Goal: Task Accomplishment & Management: Manage account settings

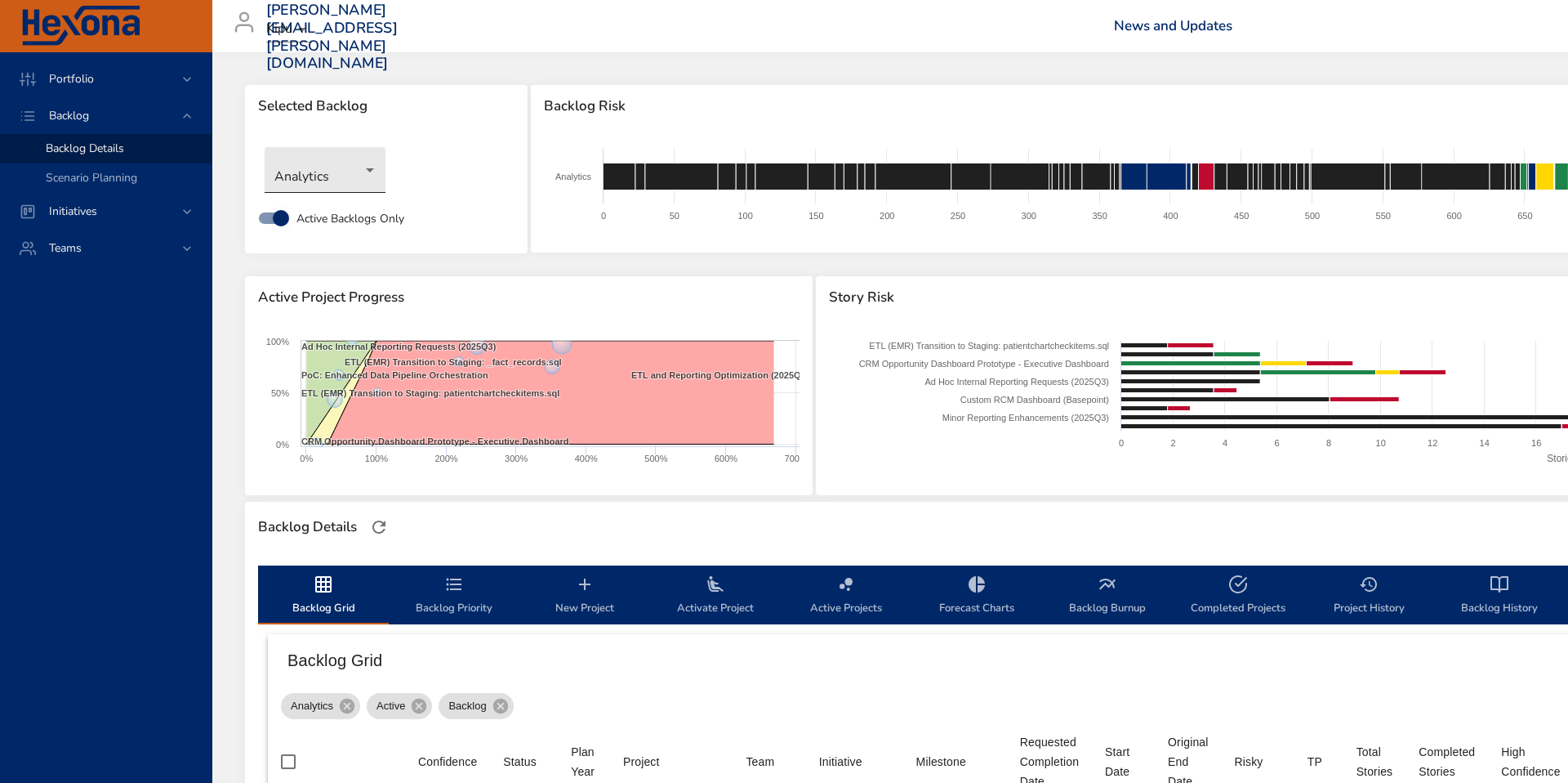
click at [366, 170] on body "Portfolio Backlog Backlog Details Scenario Planning Initiatives Teams [PERSON_N…" at bounding box center [784, 391] width 1568 height 783
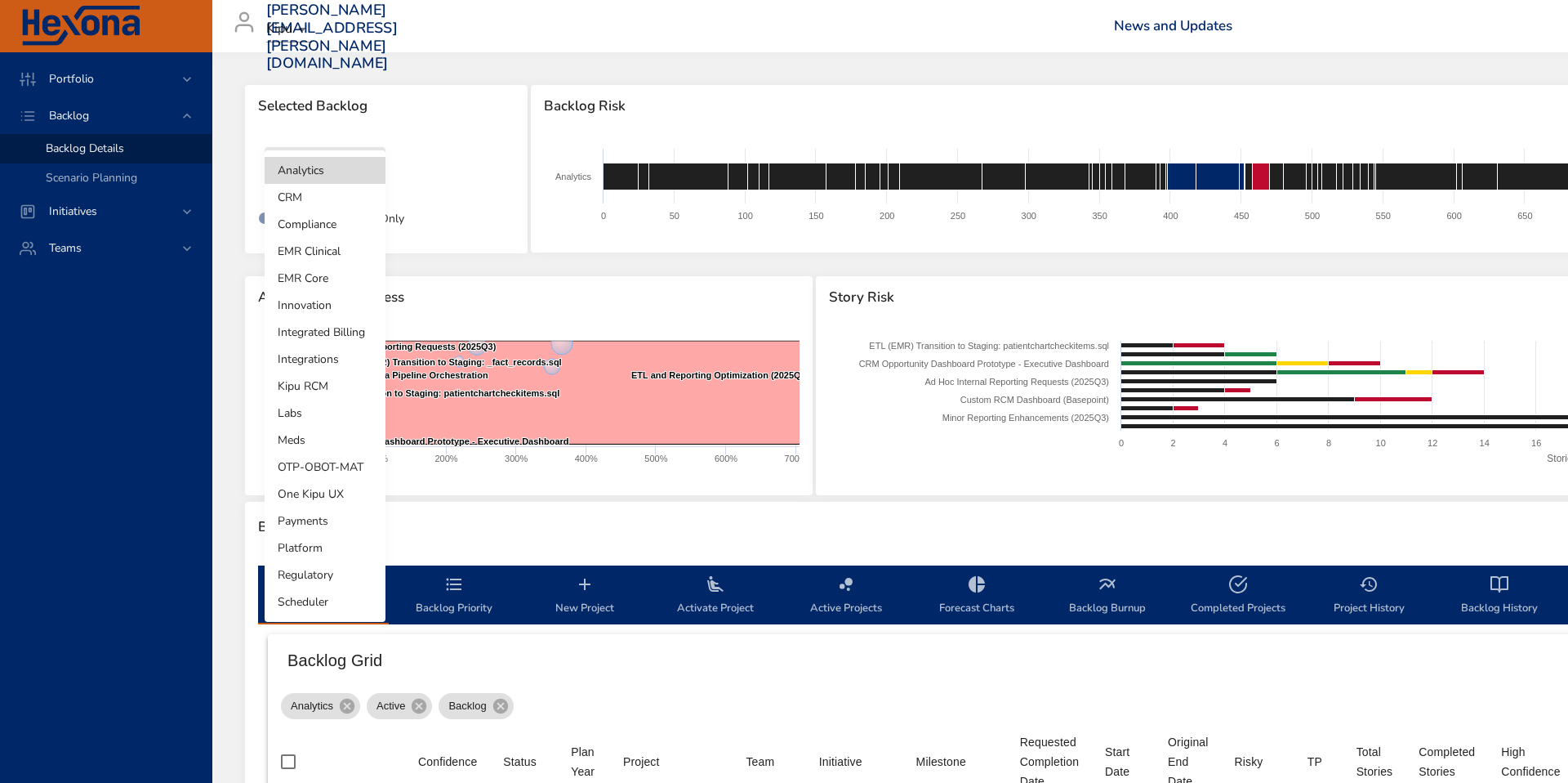
click at [309, 362] on li "Integrations" at bounding box center [325, 359] width 121 height 27
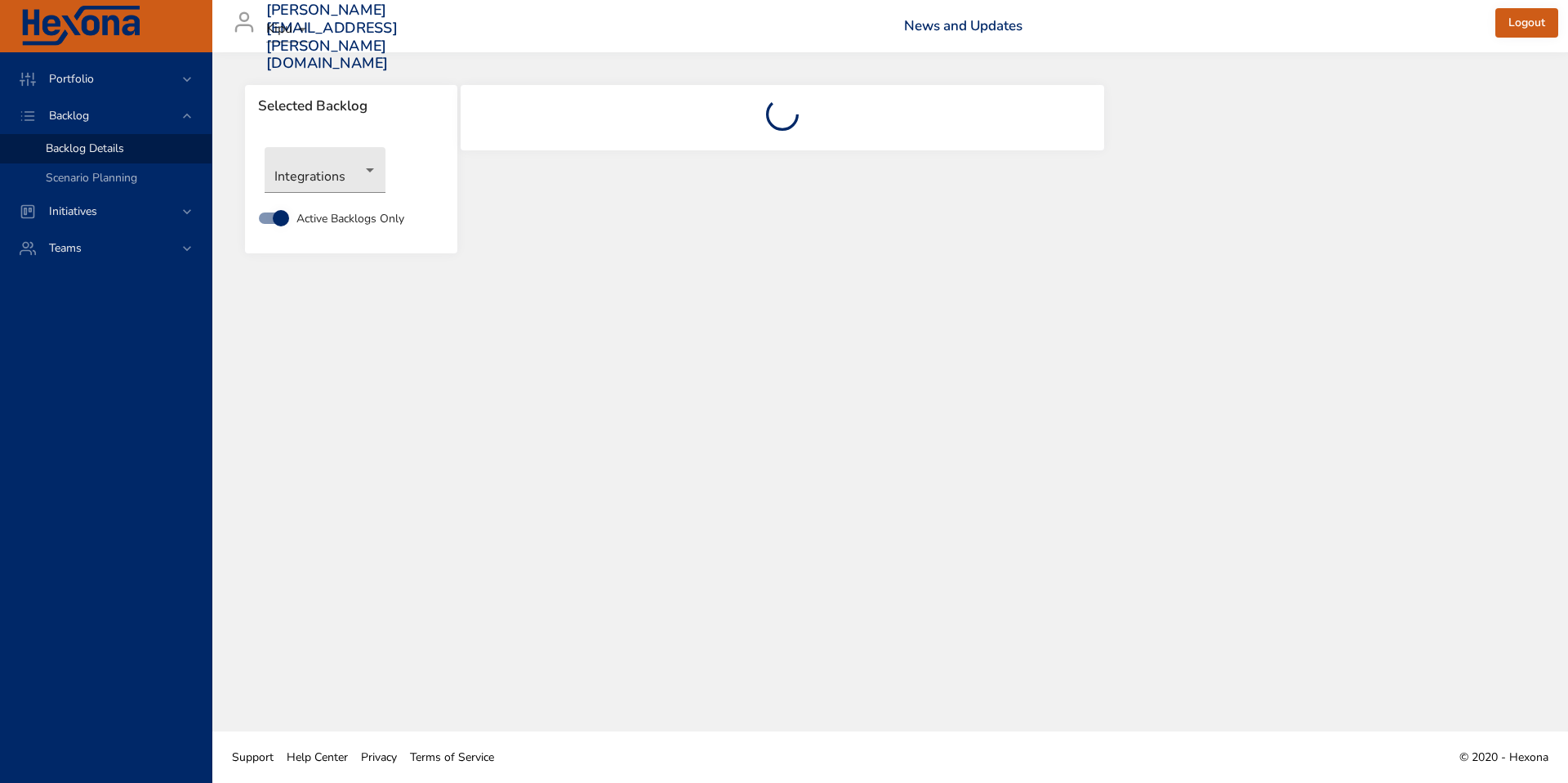
click at [87, 31] on img at bounding box center [80, 26] width 122 height 40
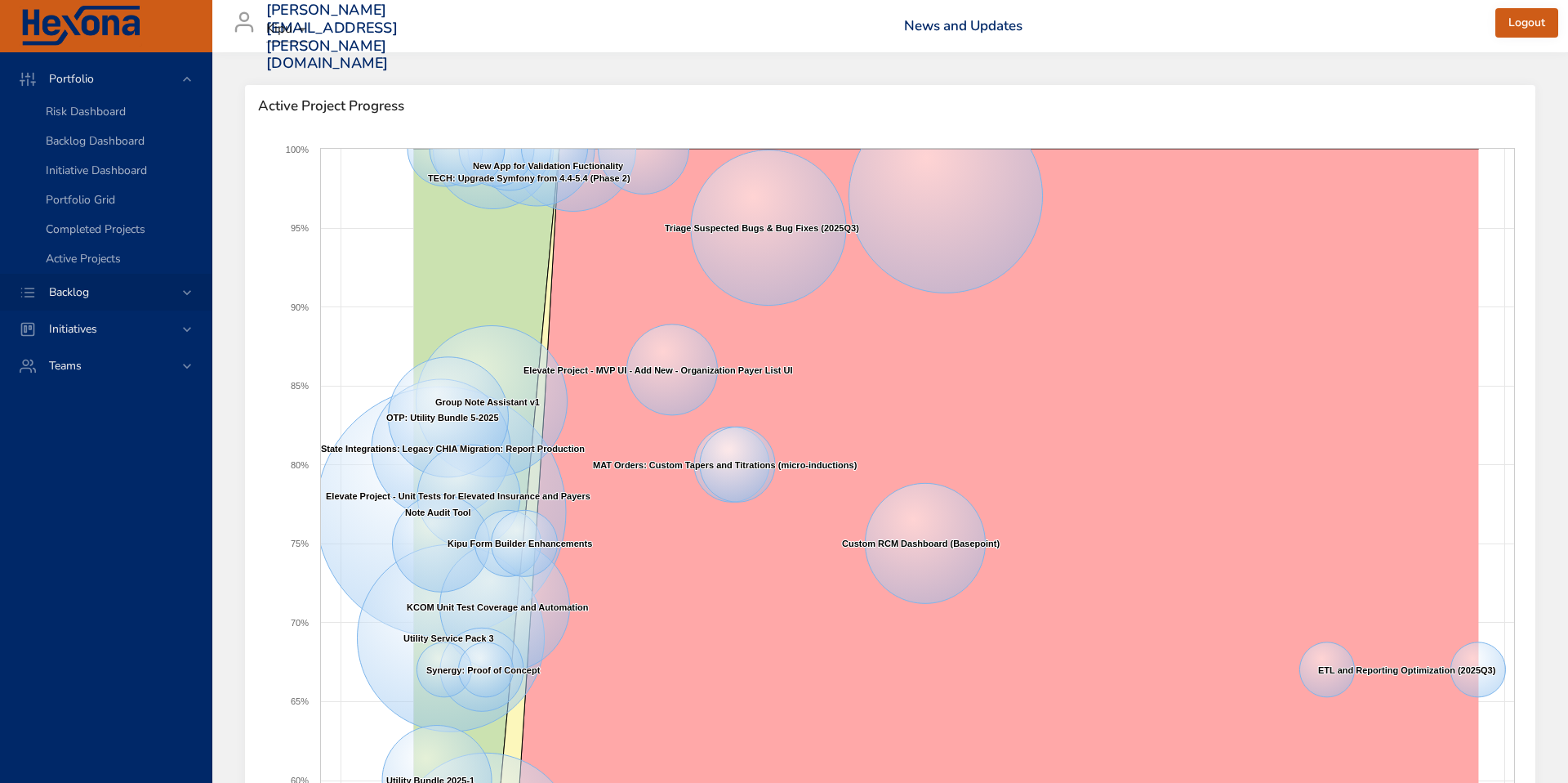
click at [86, 289] on span "Backlog" at bounding box center [68, 292] width 66 height 15
click at [92, 144] on span "Backlog Details" at bounding box center [85, 148] width 78 height 15
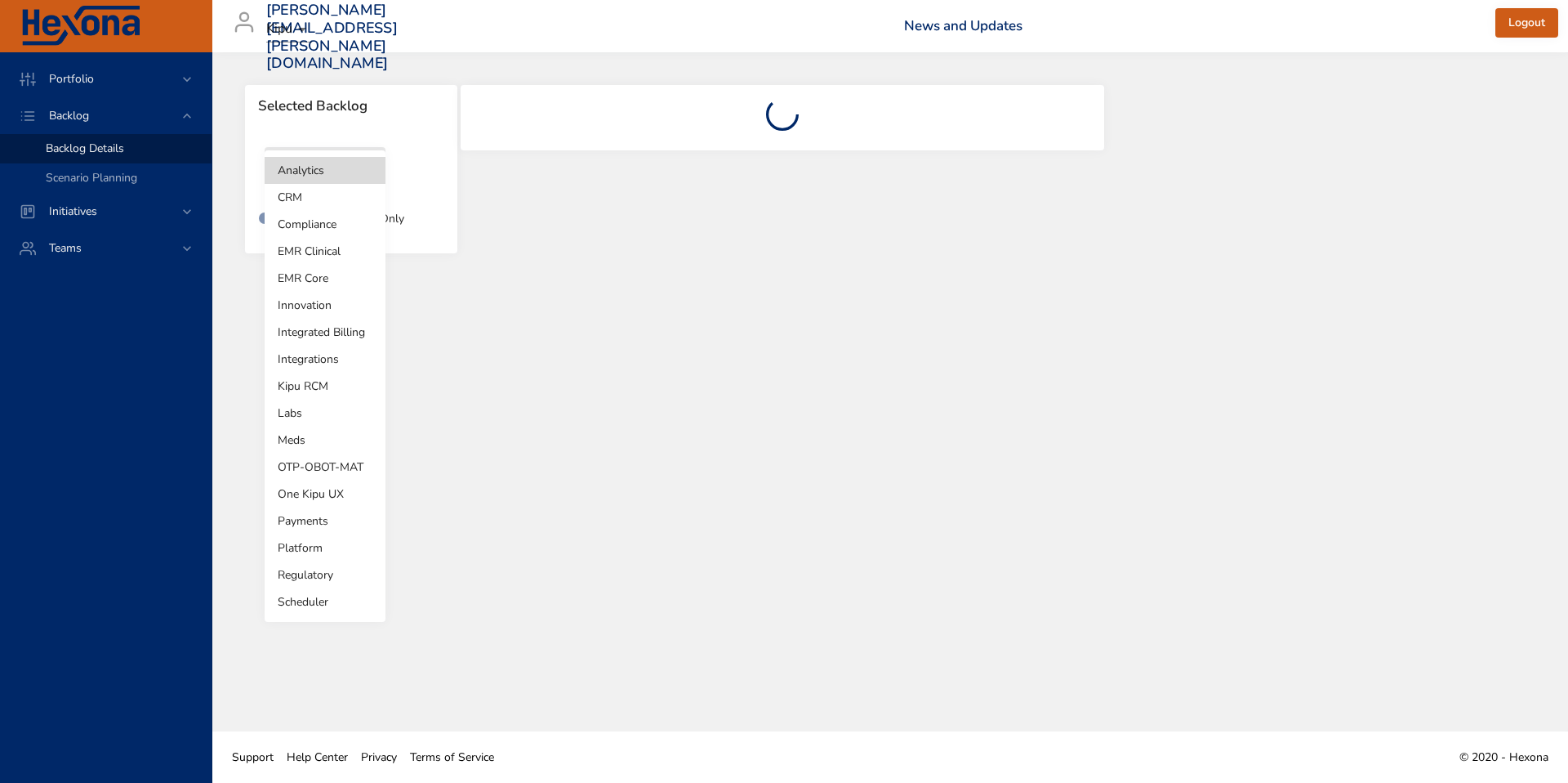
click at [364, 169] on body "Portfolio Backlog Backlog Details Scenario Planning Initiatives Teams [PERSON_N…" at bounding box center [784, 391] width 1568 height 783
click at [538, 35] on div at bounding box center [784, 391] width 1568 height 783
click at [373, 176] on body "Portfolio Backlog Backlog Details Scenario Planning Initiatives Teams [PERSON_N…" at bounding box center [784, 391] width 1568 height 783
click at [309, 357] on li "Integrations" at bounding box center [325, 359] width 121 height 27
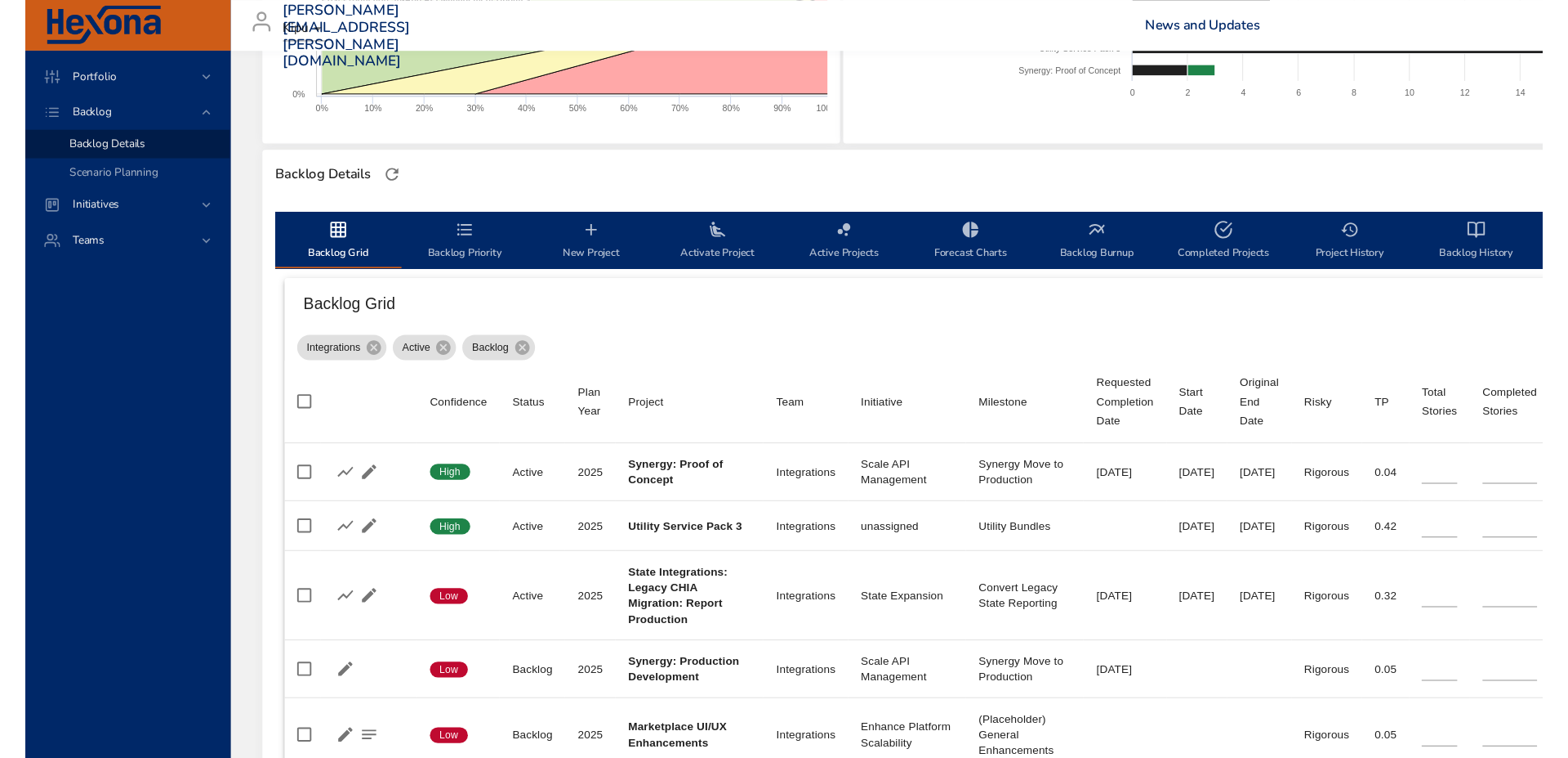
scroll to position [353, 0]
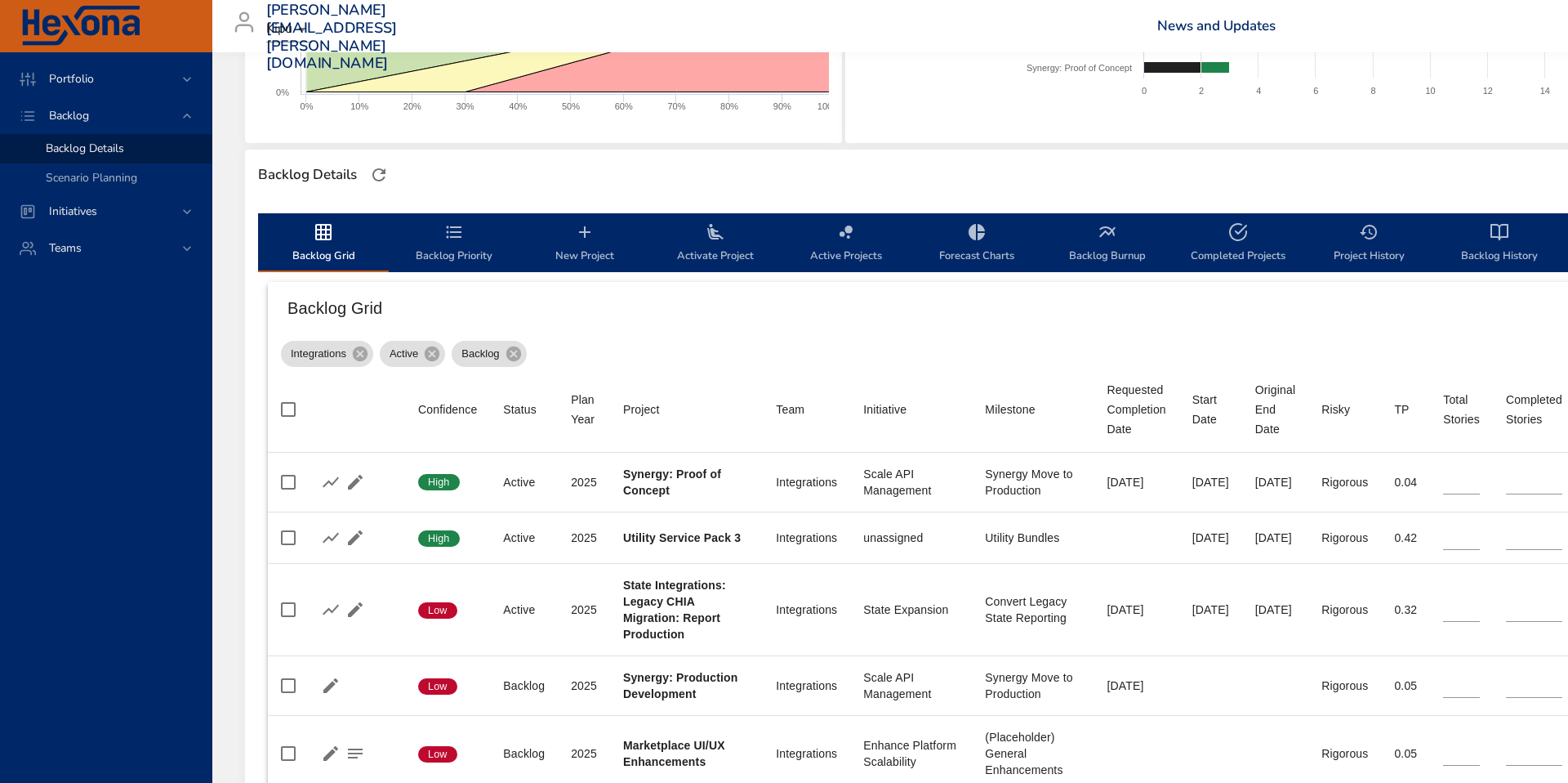
click at [640, 329] on div "Backlog Grid" at bounding box center [1144, 308] width 1752 height 52
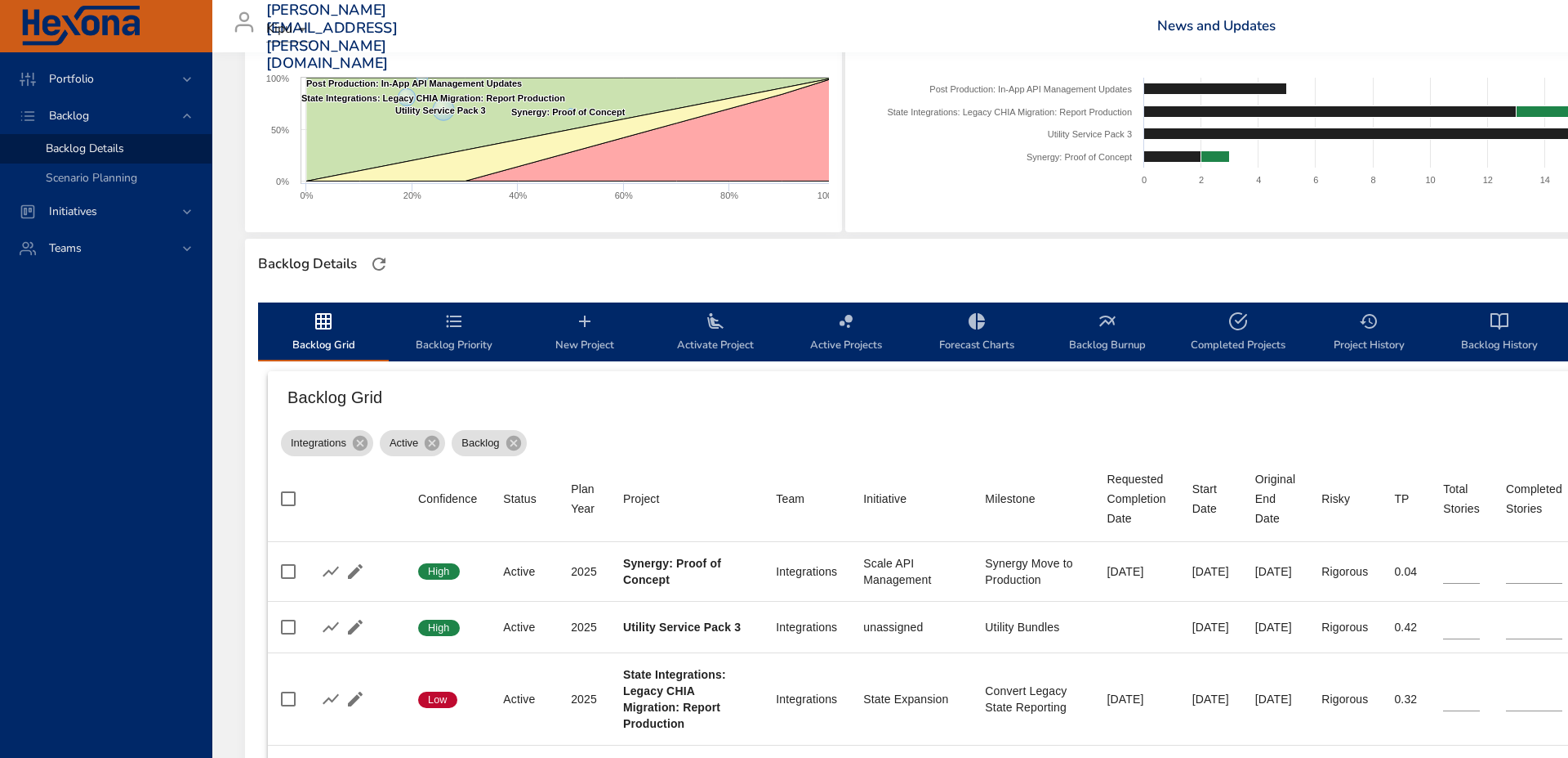
scroll to position [264, 0]
click at [586, 322] on icon "backlog-tab" at bounding box center [584, 320] width 19 height 19
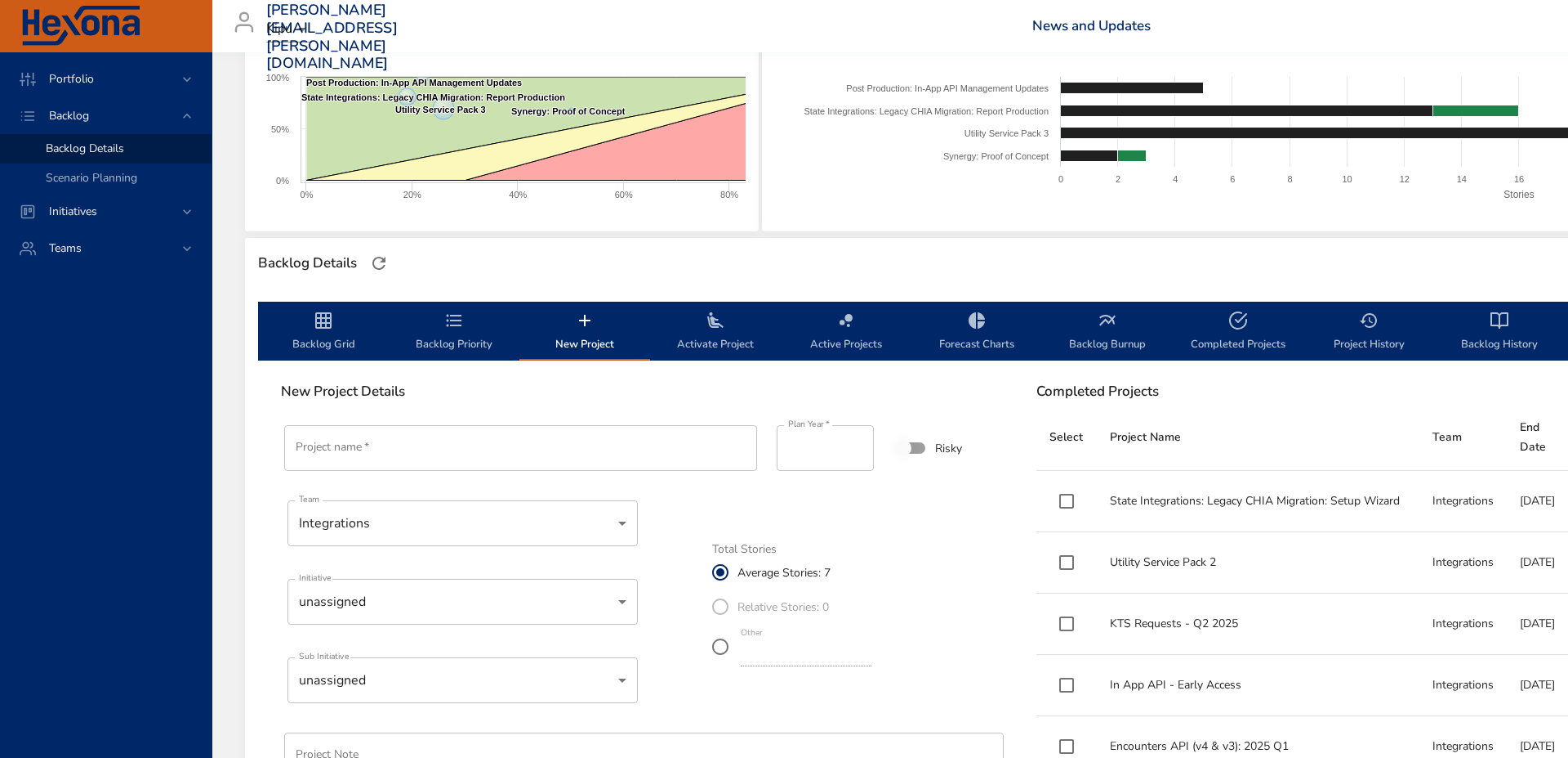
click at [445, 446] on input "Project name   *" at bounding box center [520, 448] width 473 height 46
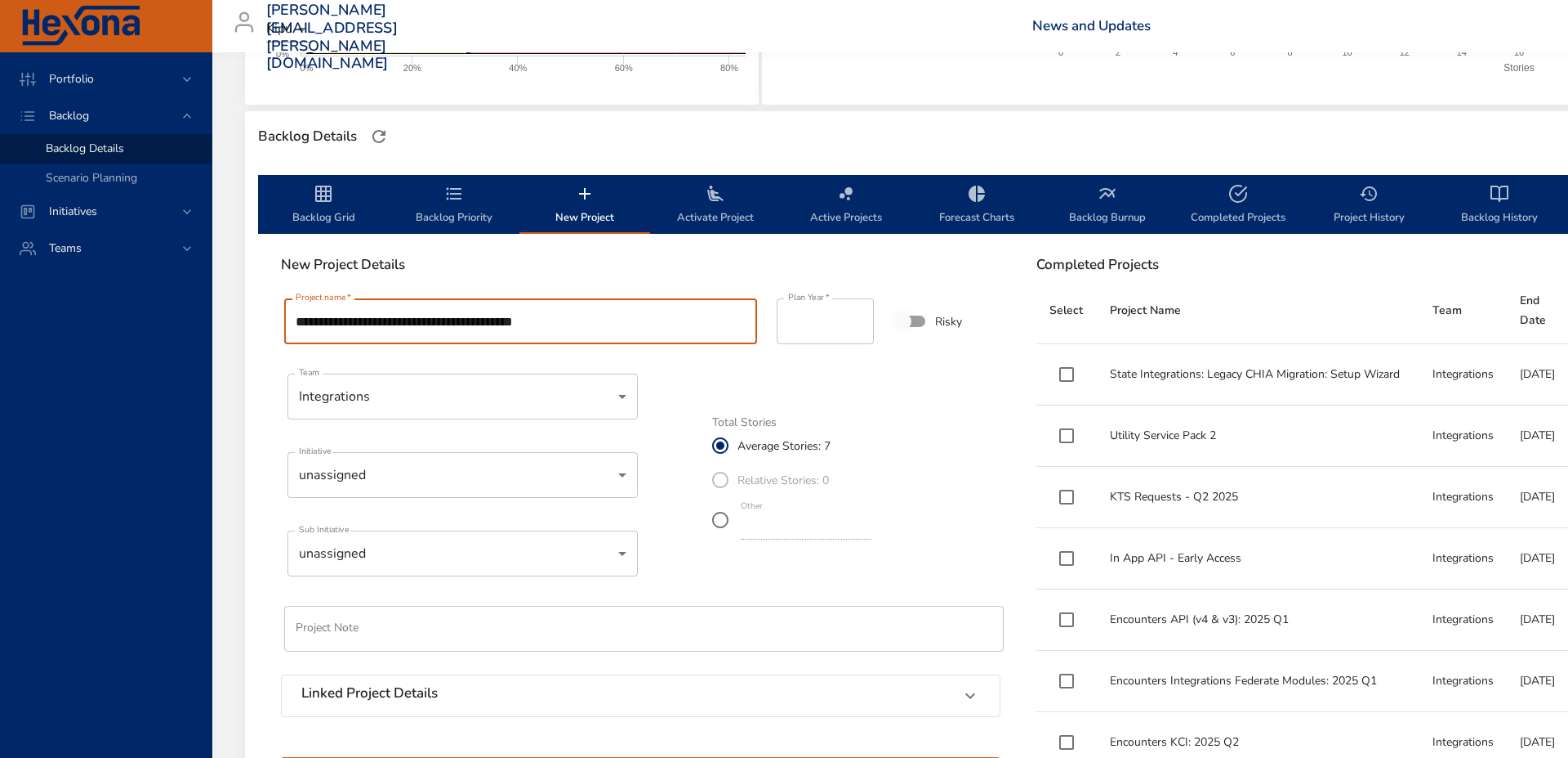
scroll to position [392, 0]
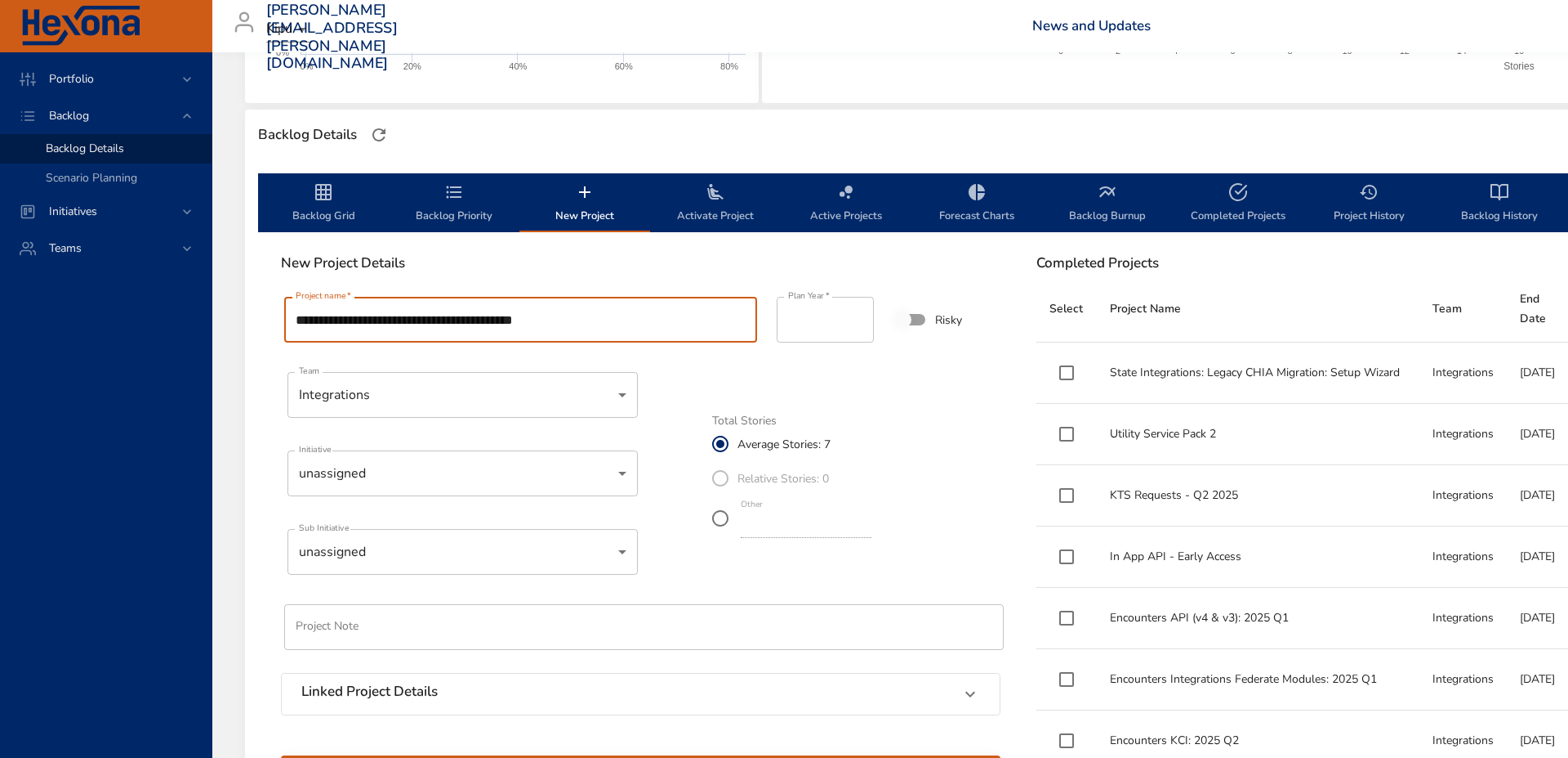
type input "**********"
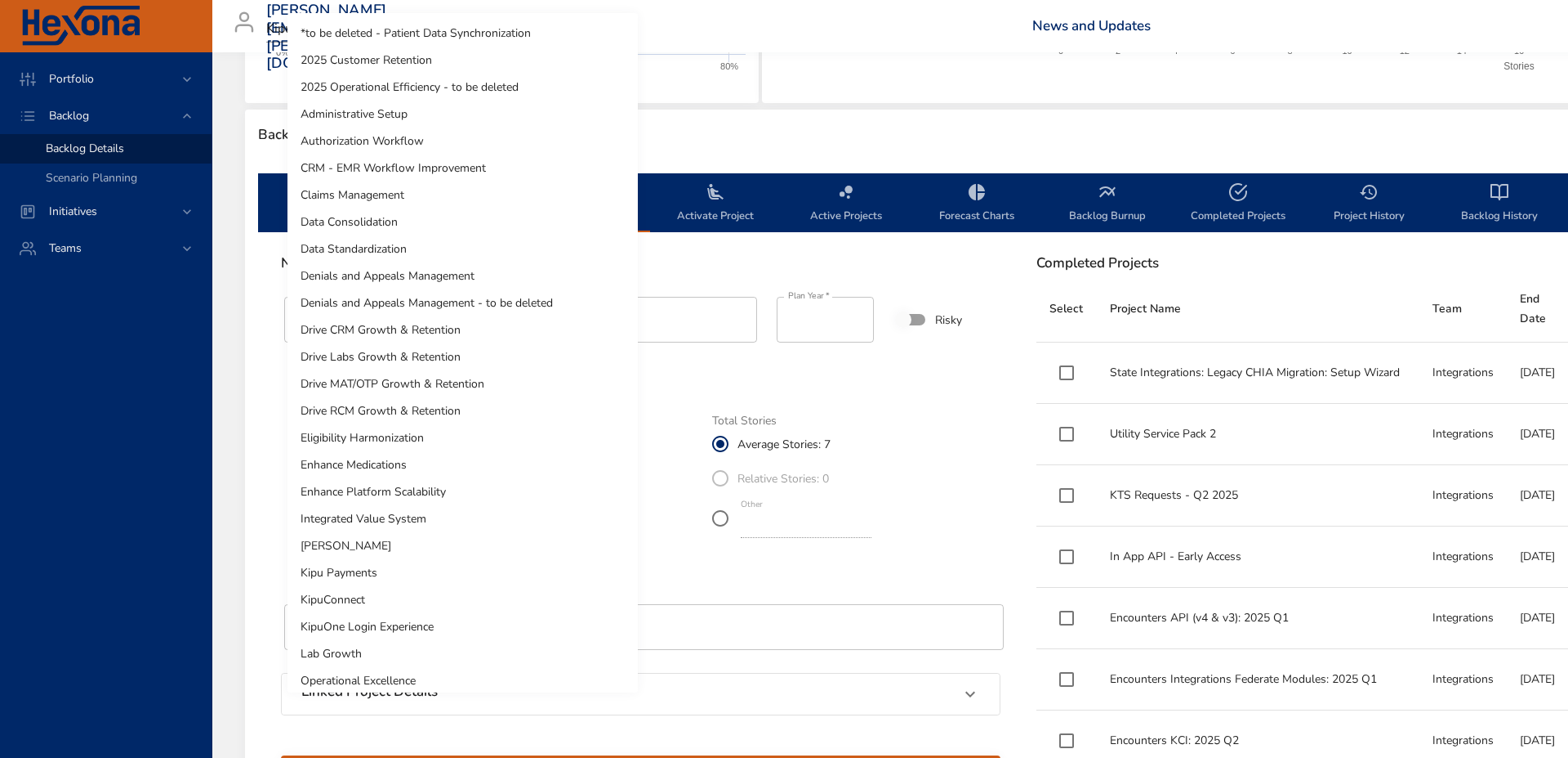
scroll to position [196, 0]
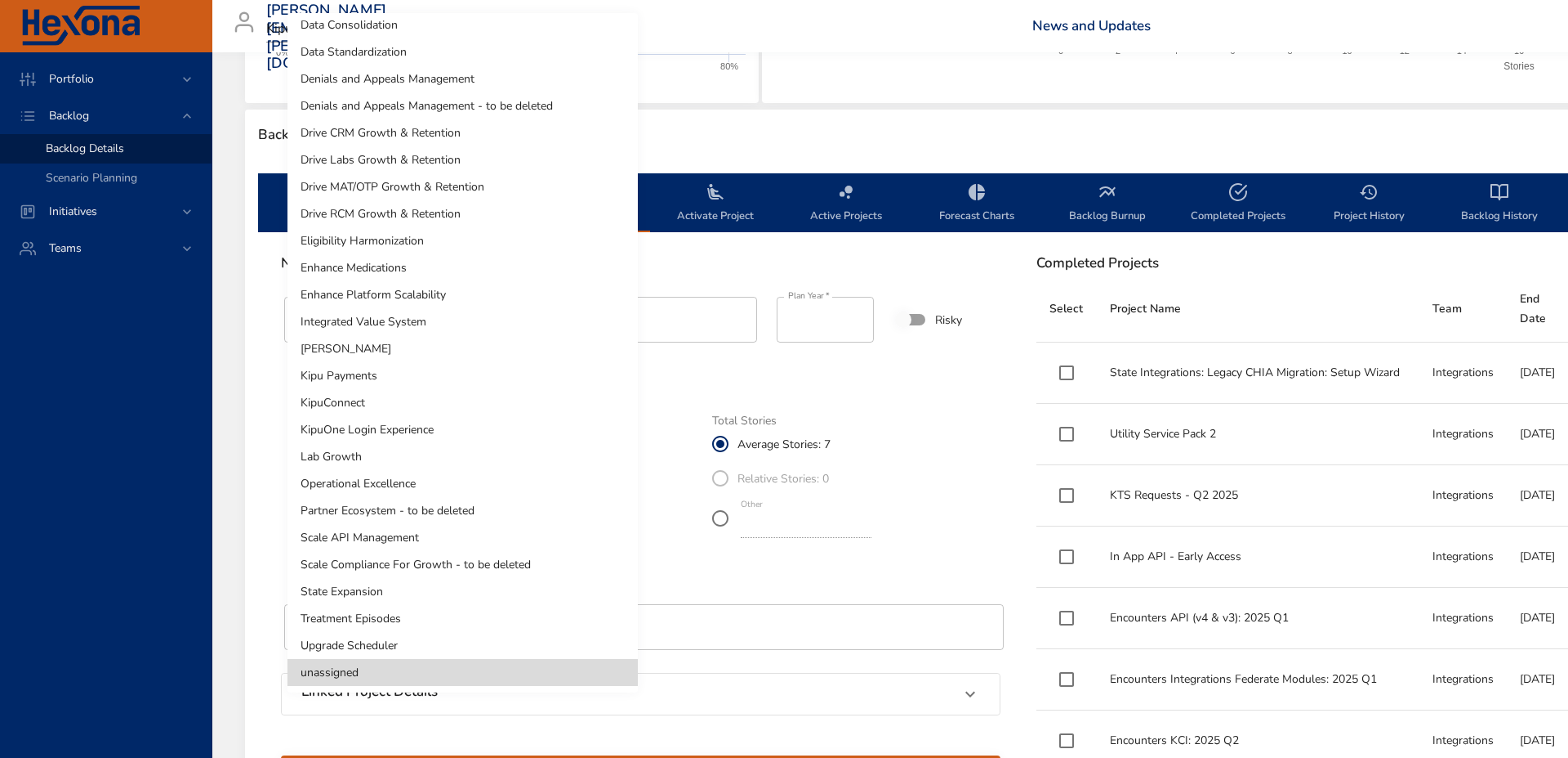
click at [471, 478] on li "Operational Excellence" at bounding box center [463, 484] width 350 height 27
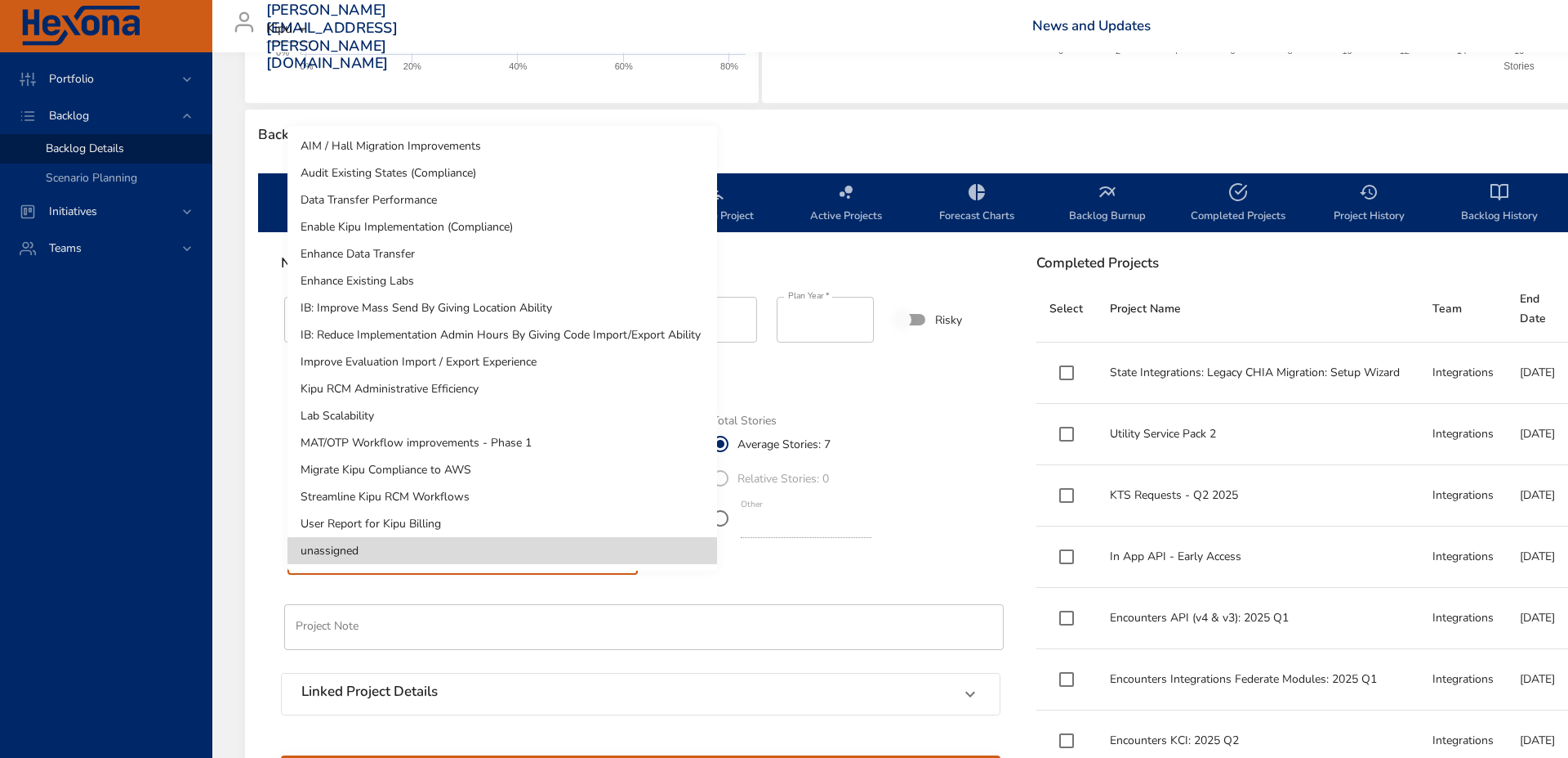
click at [758, 564] on div at bounding box center [784, 379] width 1568 height 758
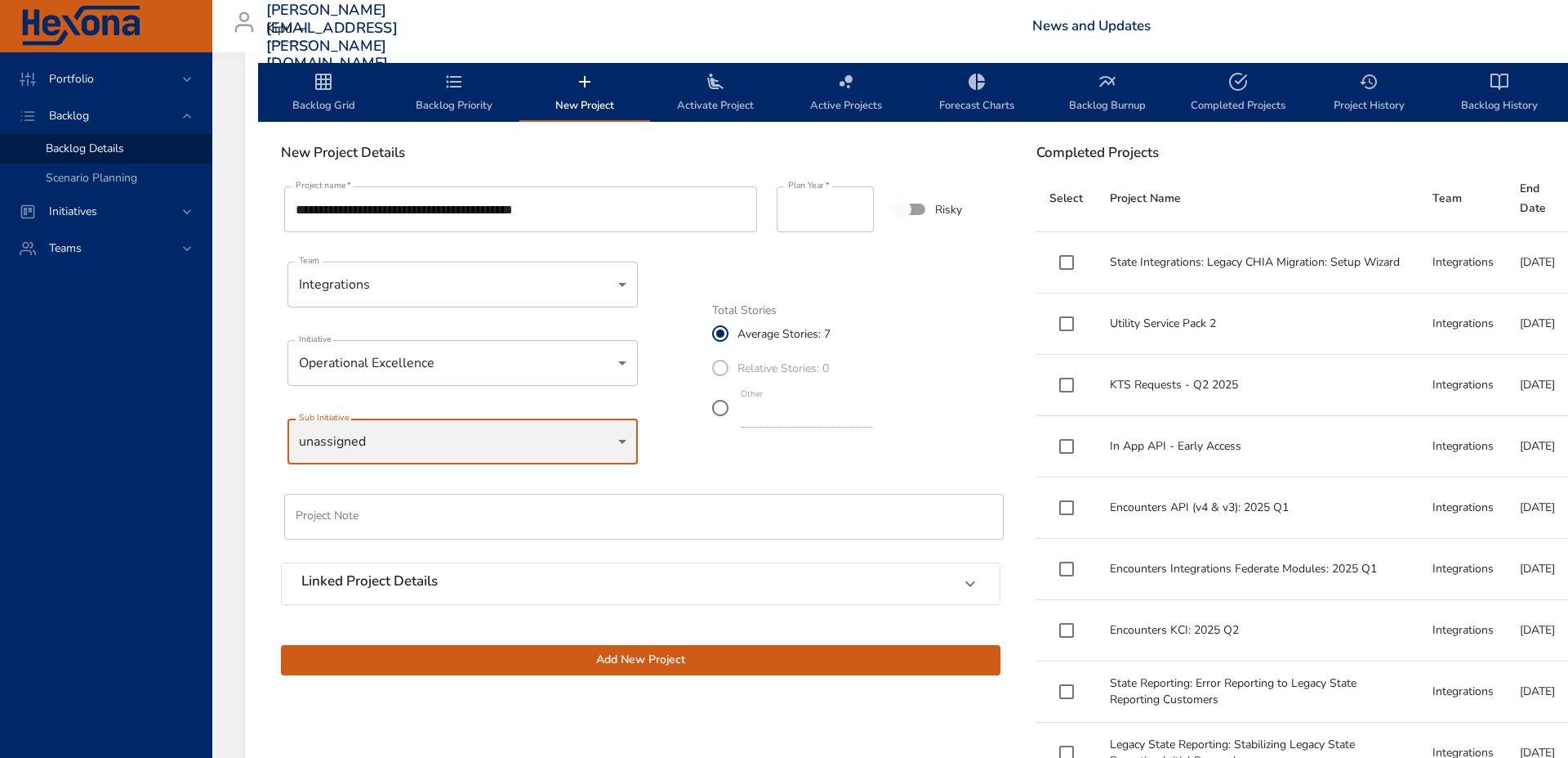
scroll to position [507, 0]
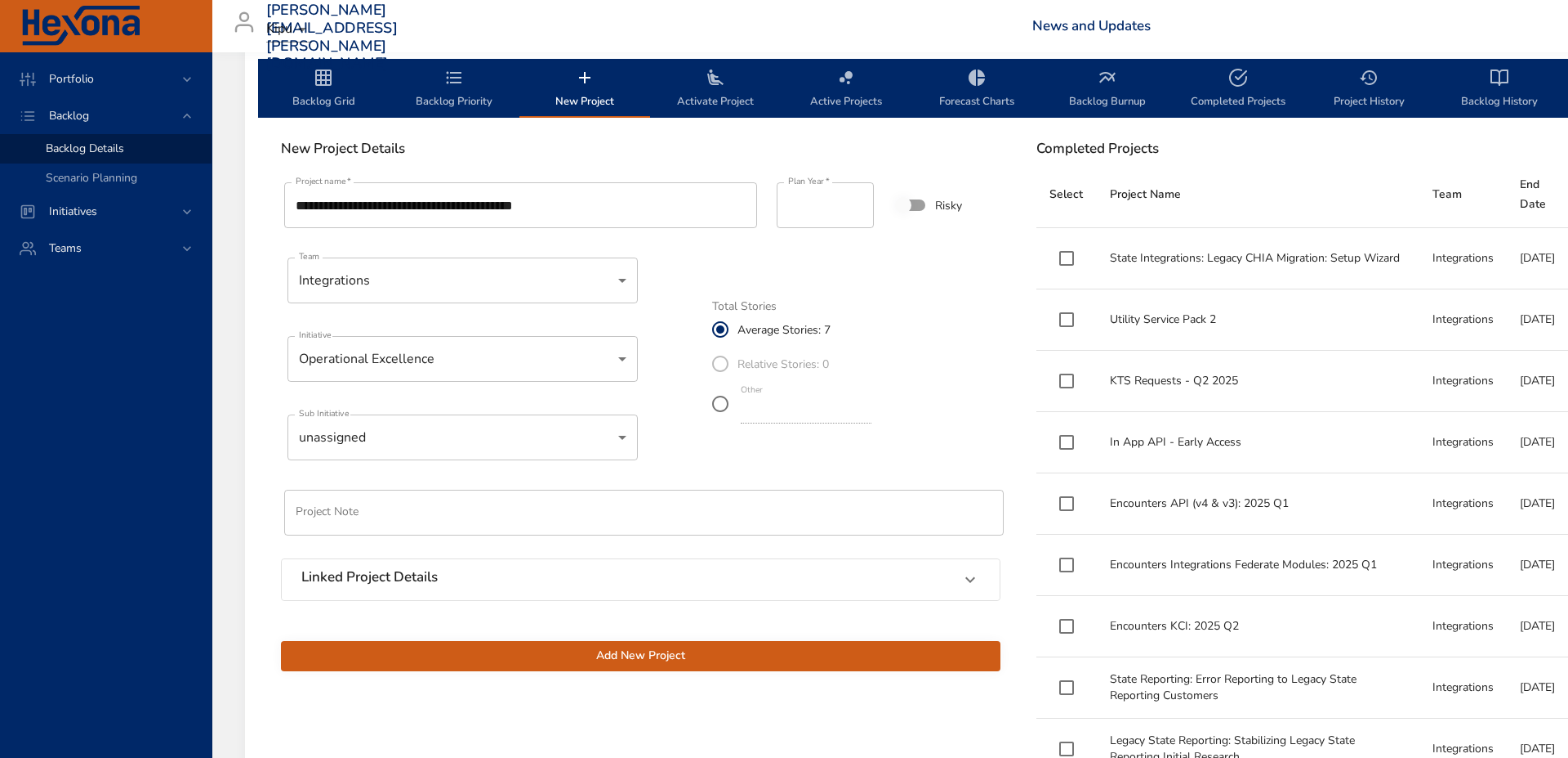
click at [429, 575] on h6 "Linked Project Details" at bounding box center [370, 577] width 137 height 16
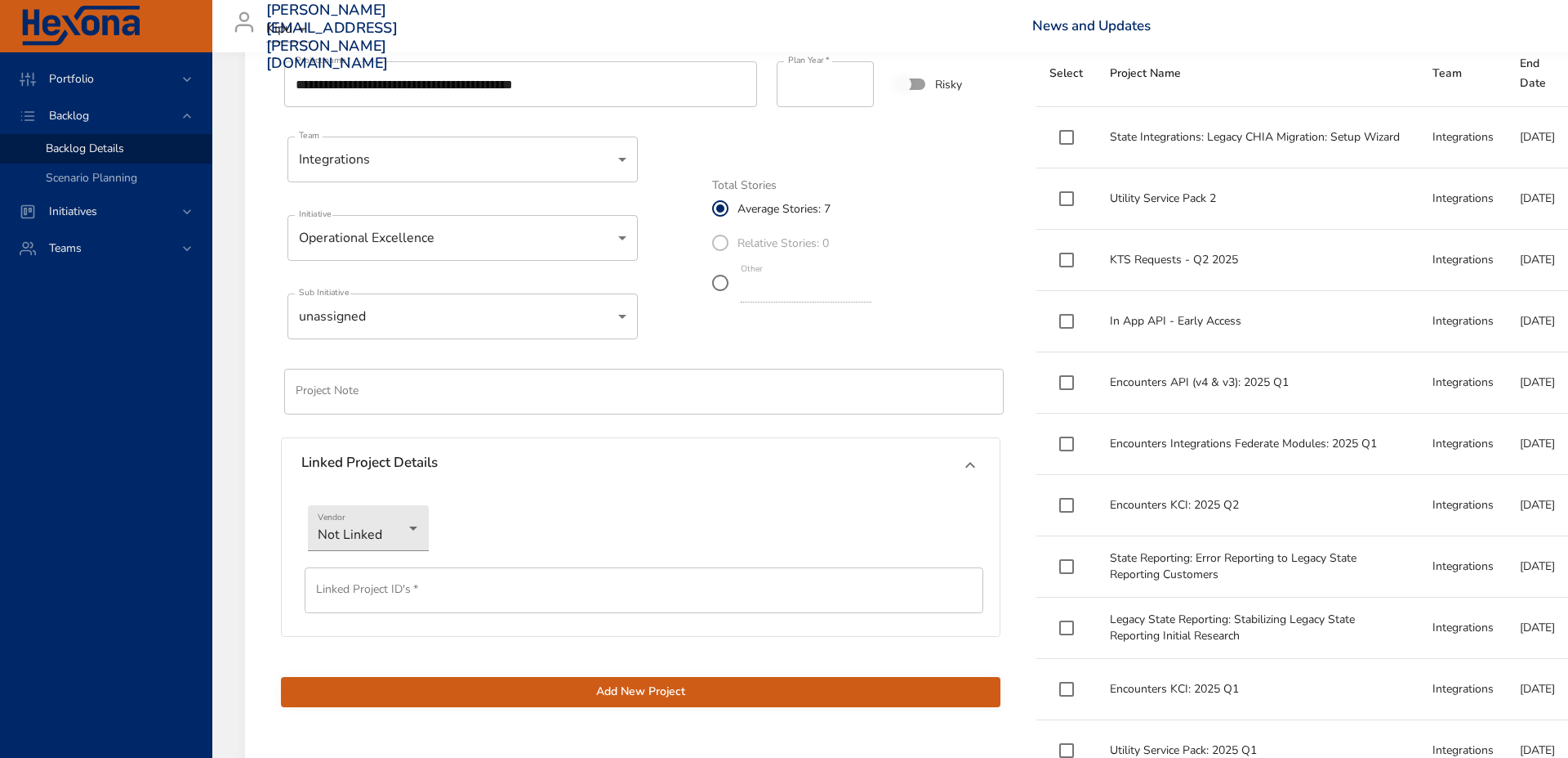
scroll to position [677, 0]
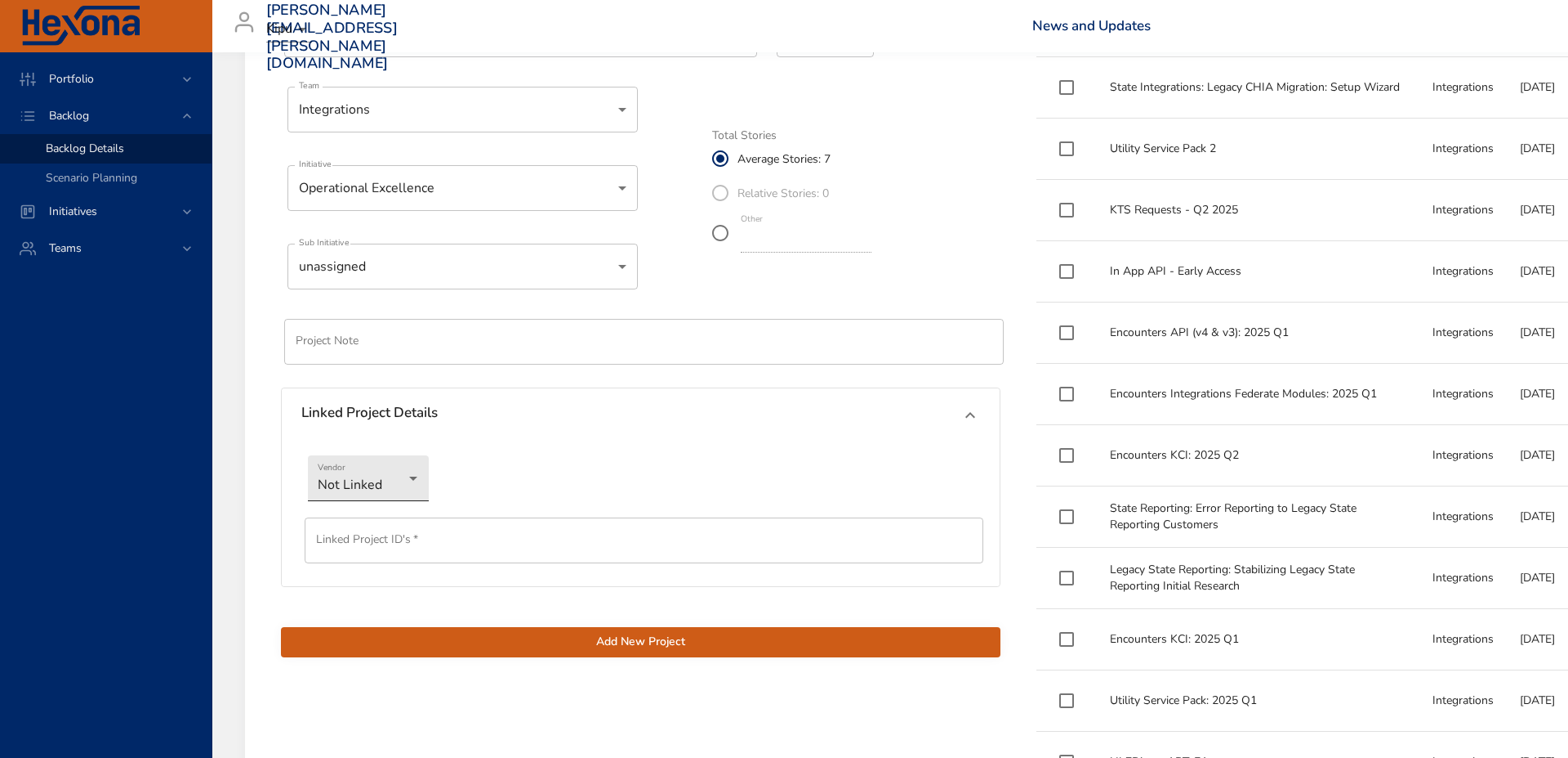
click at [533, 471] on div at bounding box center [784, 379] width 1568 height 758
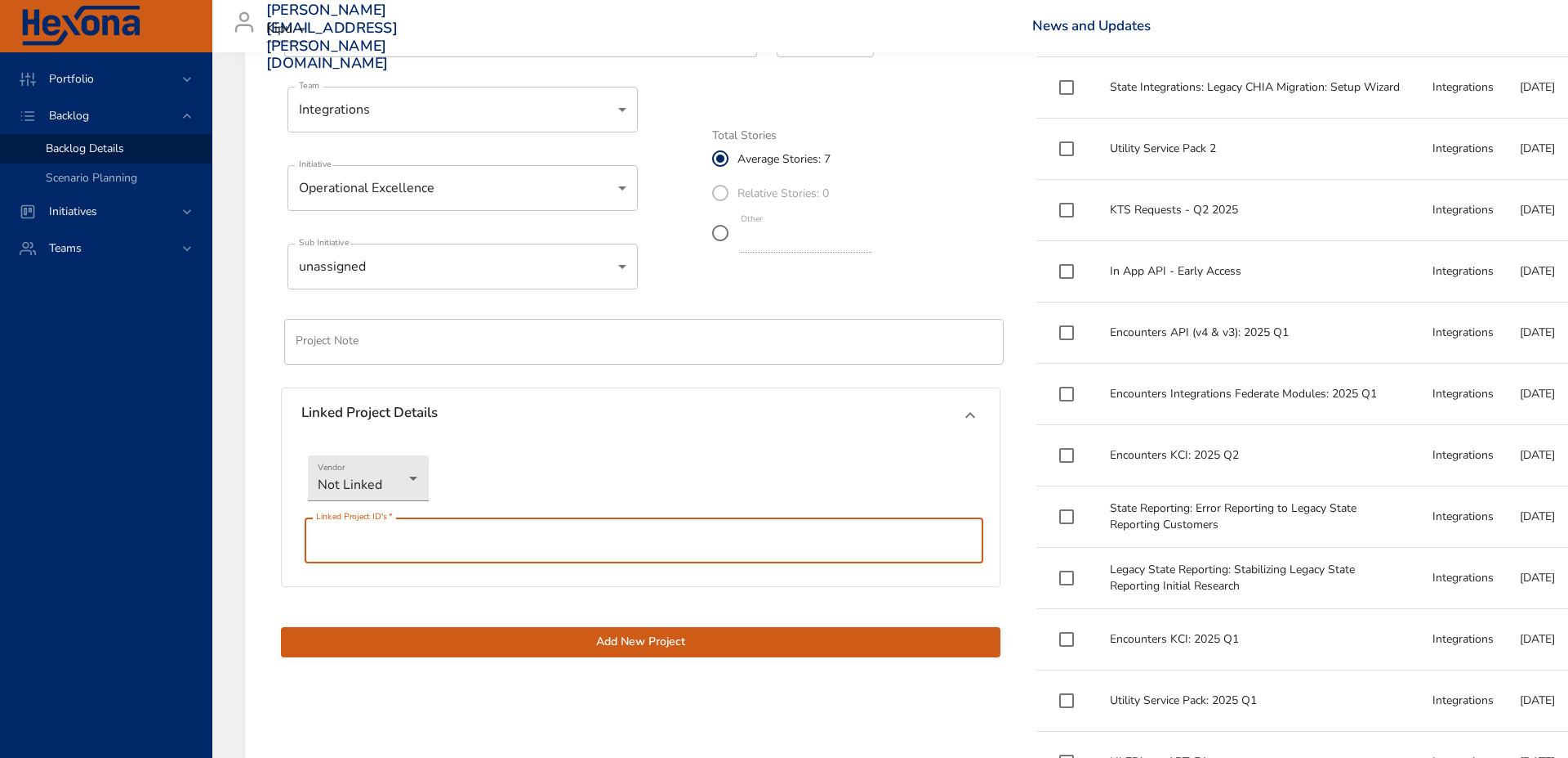
click at [471, 534] on input "text" at bounding box center [643, 540] width 679 height 46
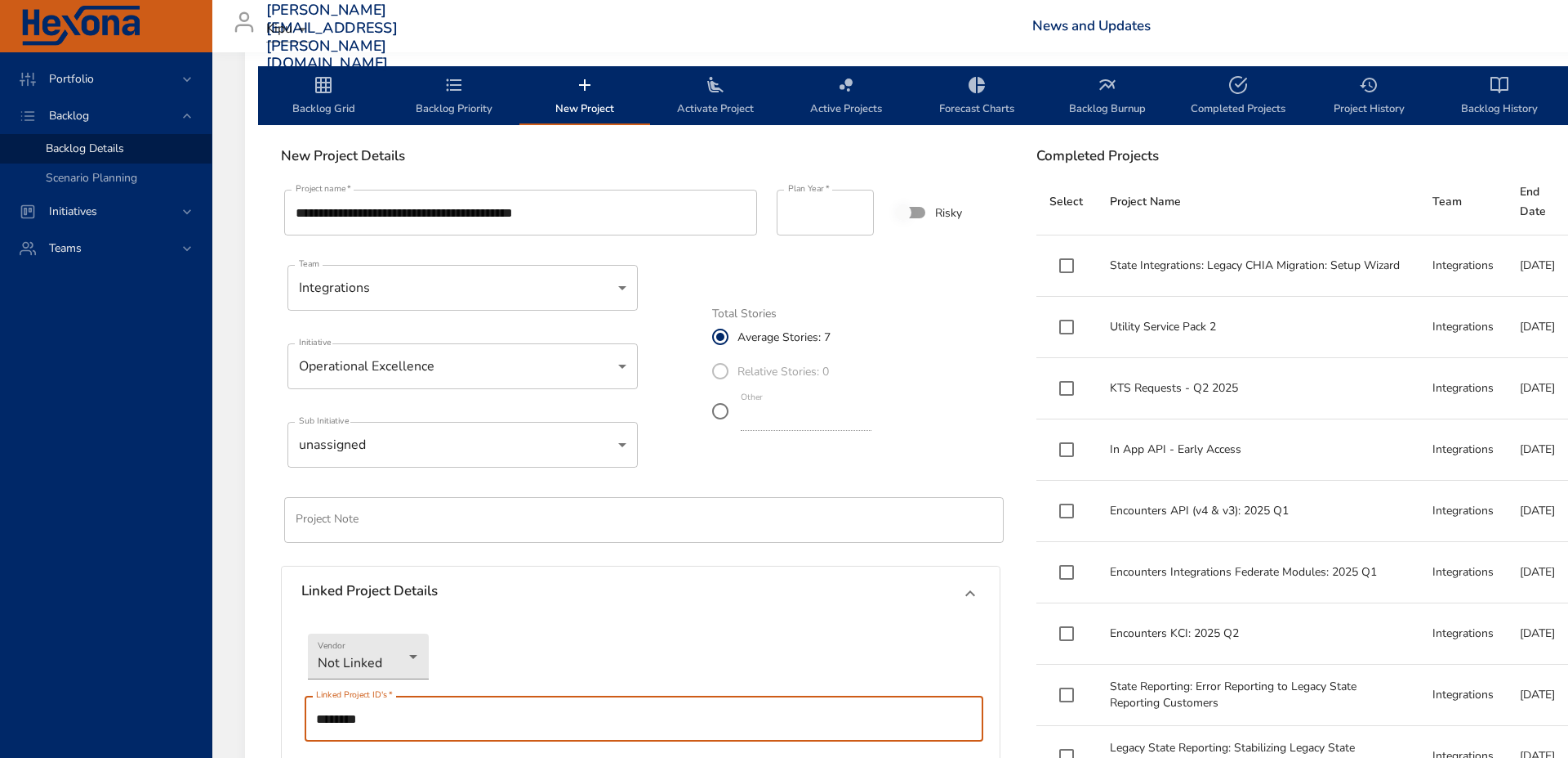
scroll to position [496, 0]
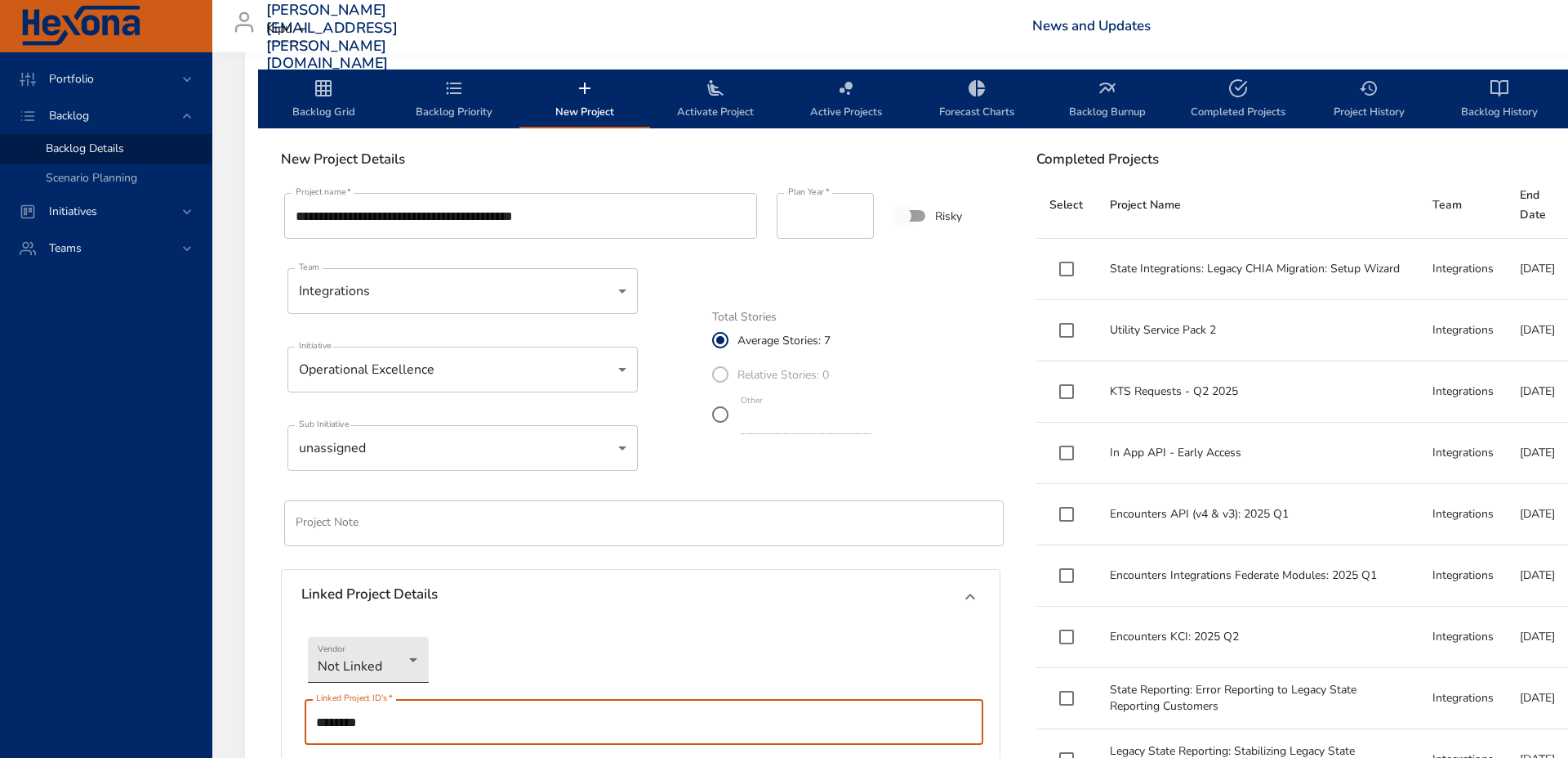
type input "********"
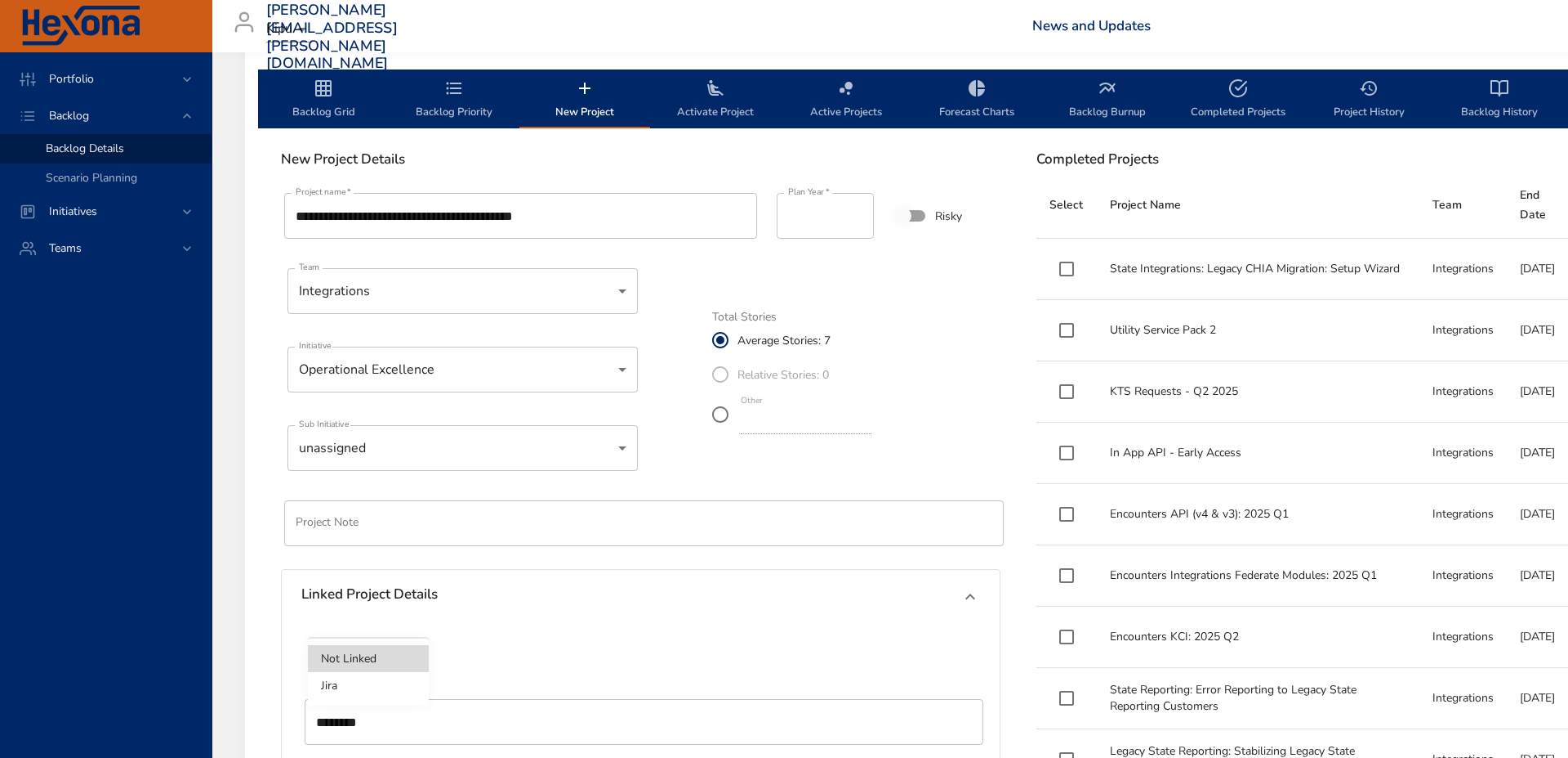
click at [515, 649] on div at bounding box center [784, 379] width 1568 height 758
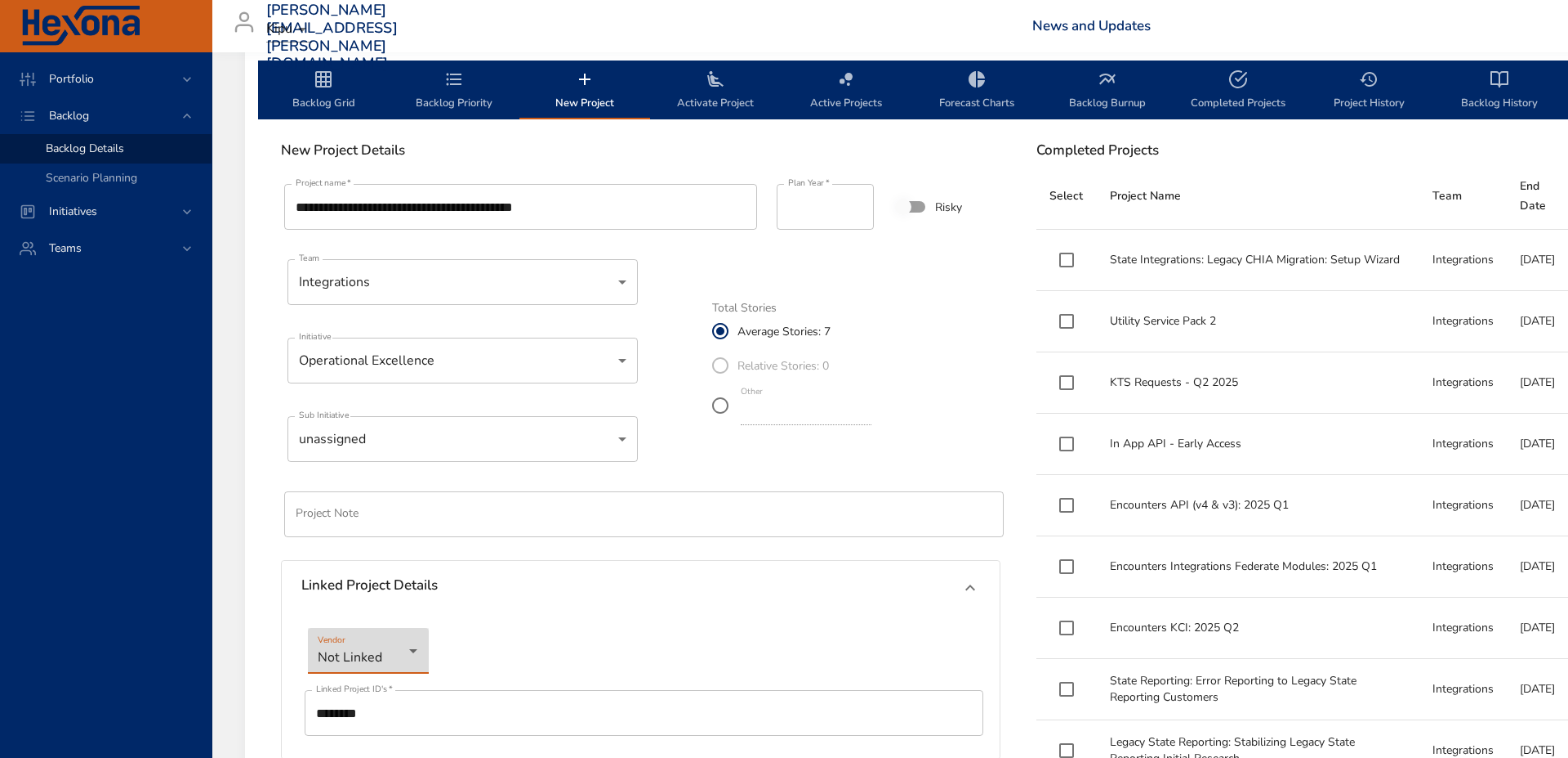
scroll to position [505, 1]
click at [723, 365] on label "Relative Stories: 0" at bounding box center [788, 365] width 171 height 35
drag, startPoint x: 766, startPoint y: 411, endPoint x: 668, endPoint y: 407, distance: 98.1
click at [668, 407] on div "**********" at bounding box center [640, 505] width 739 height 668
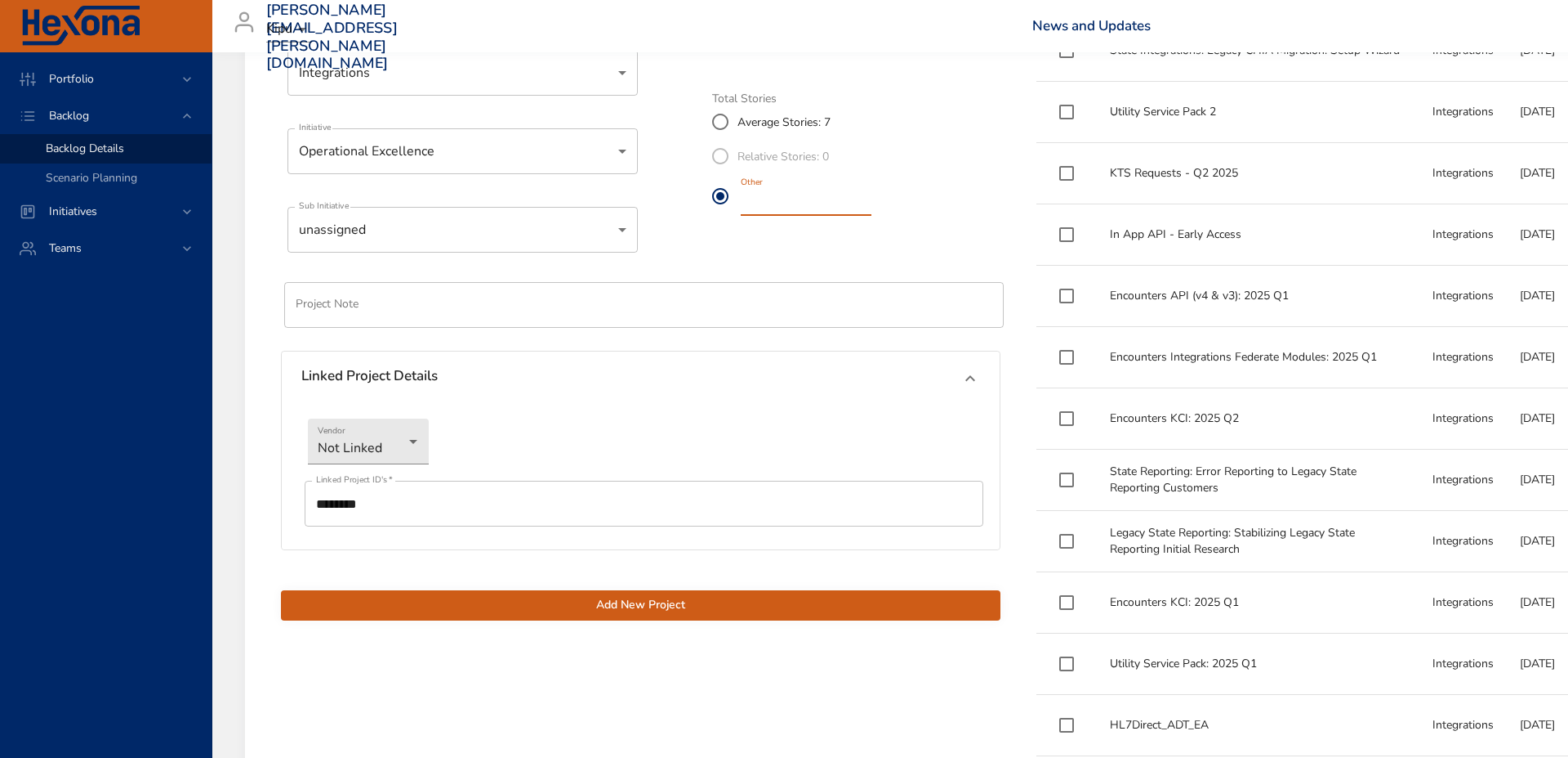
scroll to position [727, 0]
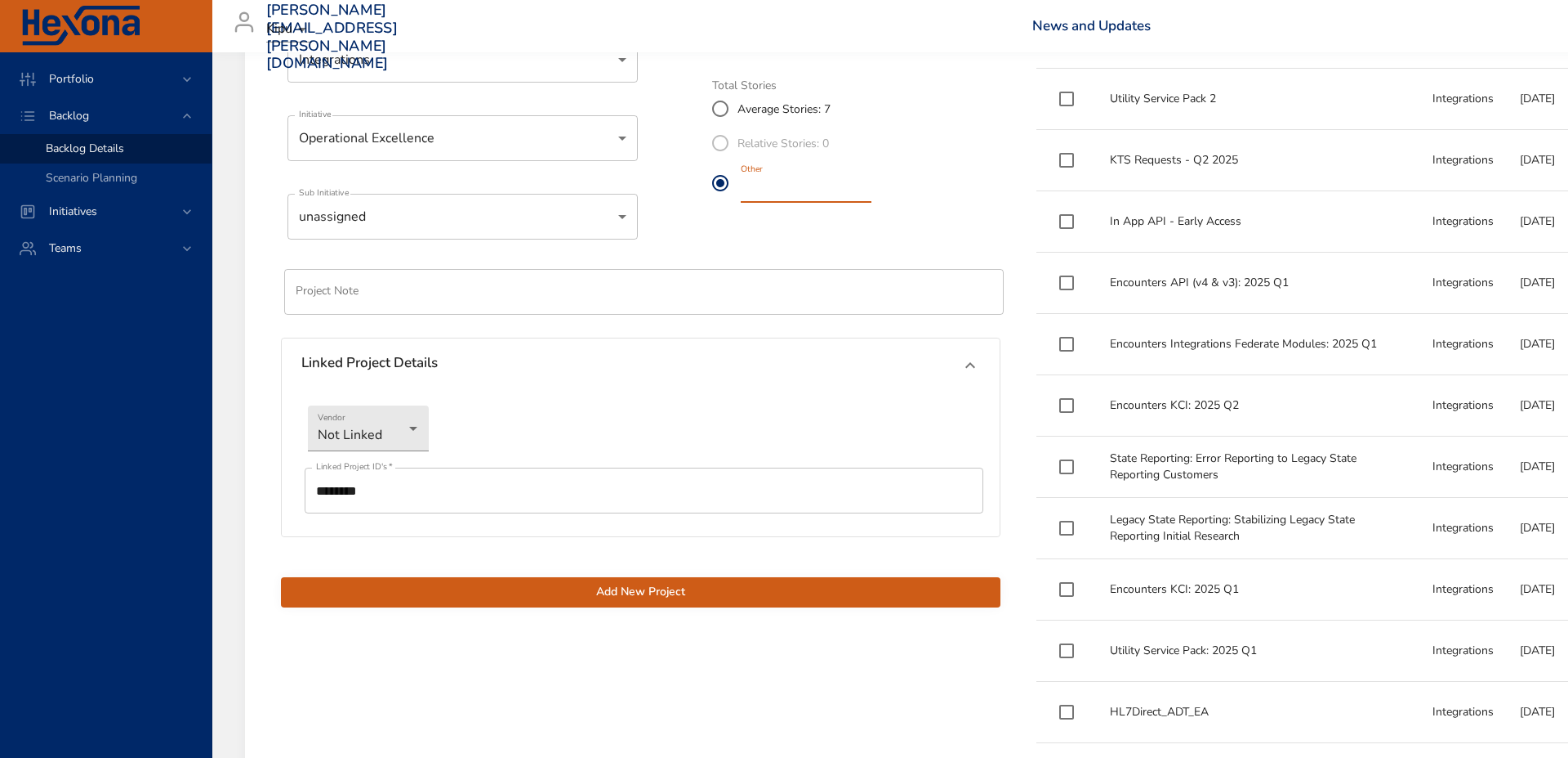
type input "*"
click at [655, 601] on button "Add New Project" at bounding box center [641, 591] width 720 height 30
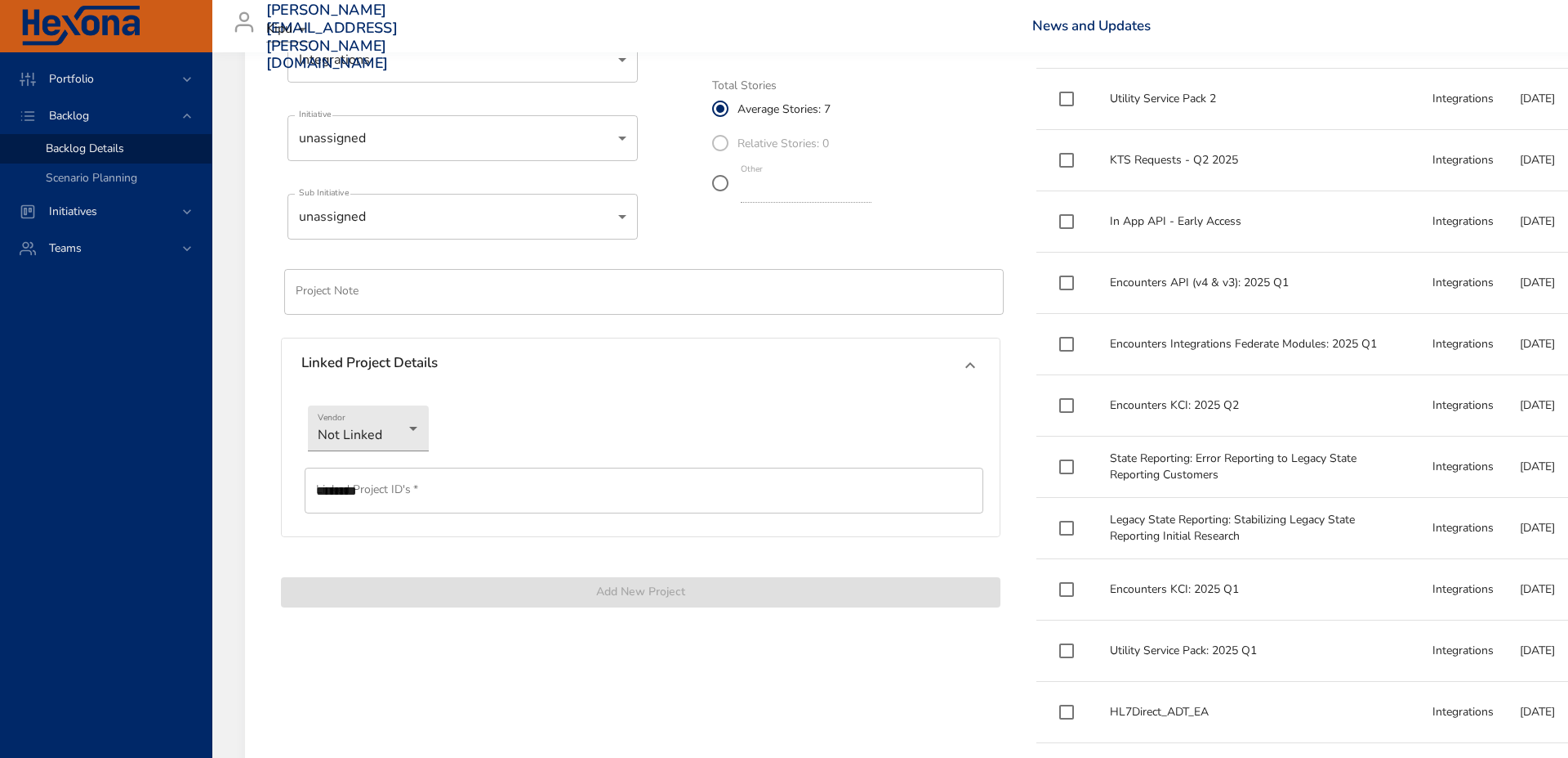
type input "*"
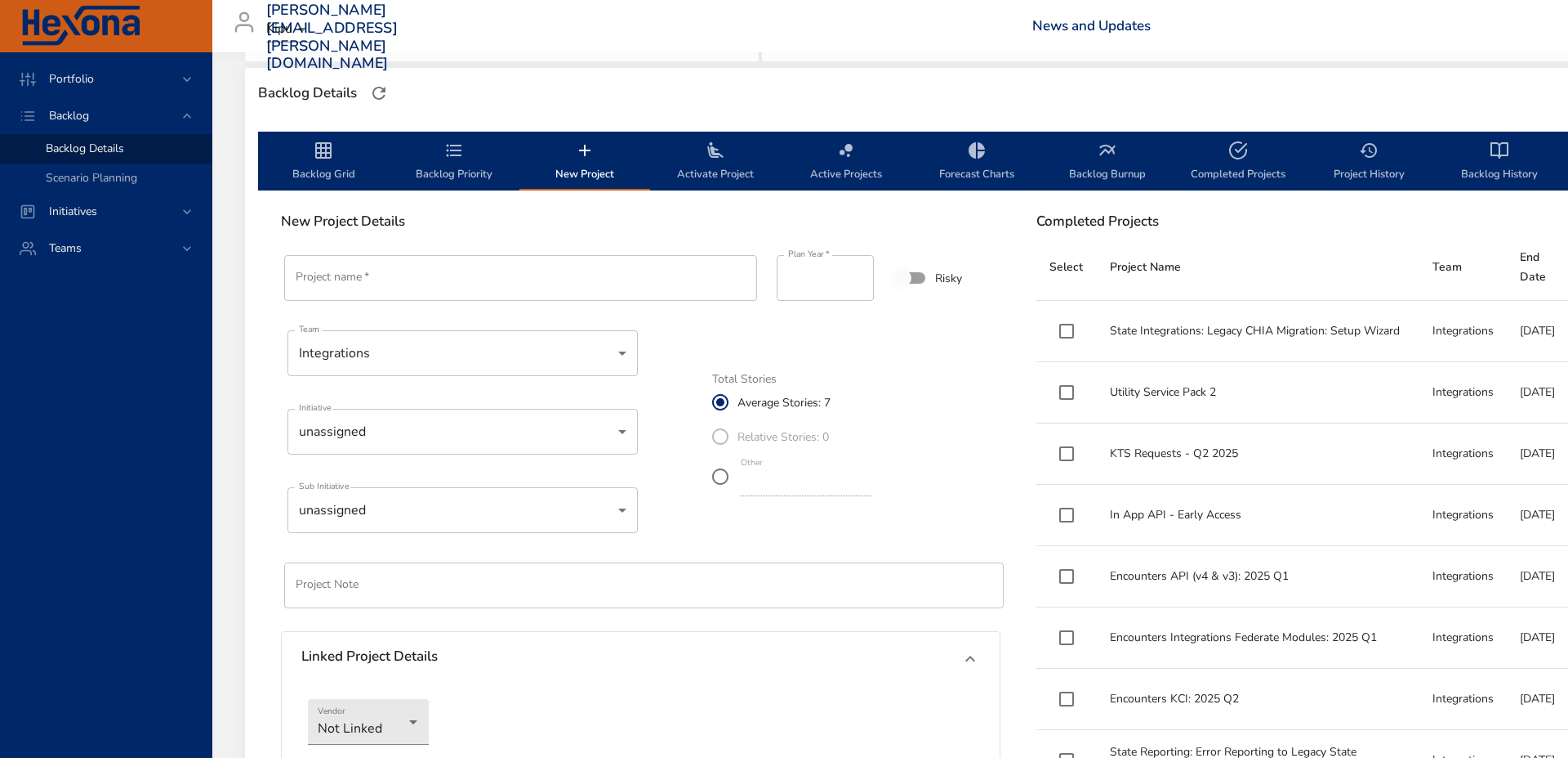
scroll to position [426, 0]
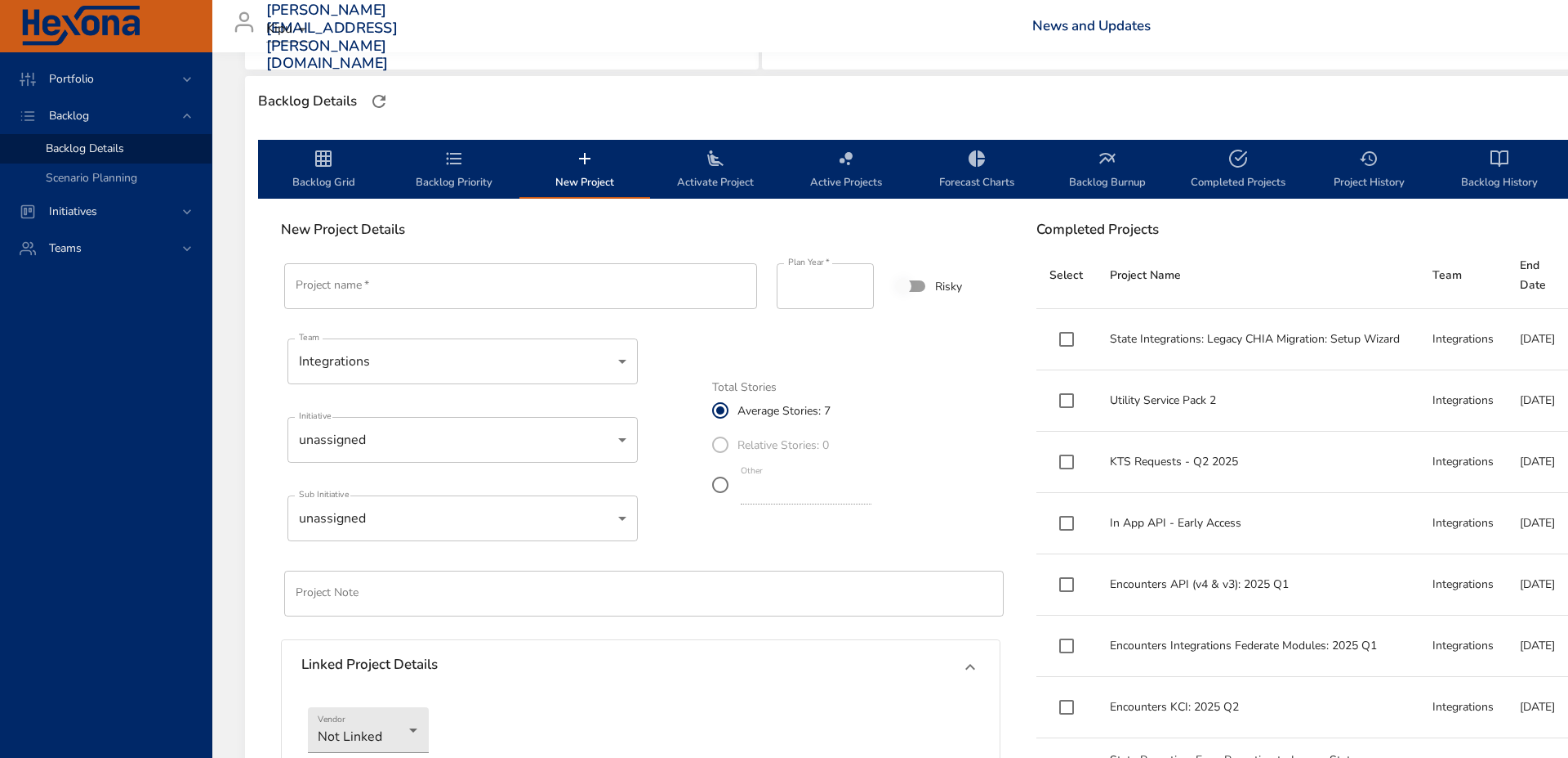
click at [321, 166] on icon "backlog-tab" at bounding box center [323, 158] width 16 height 16
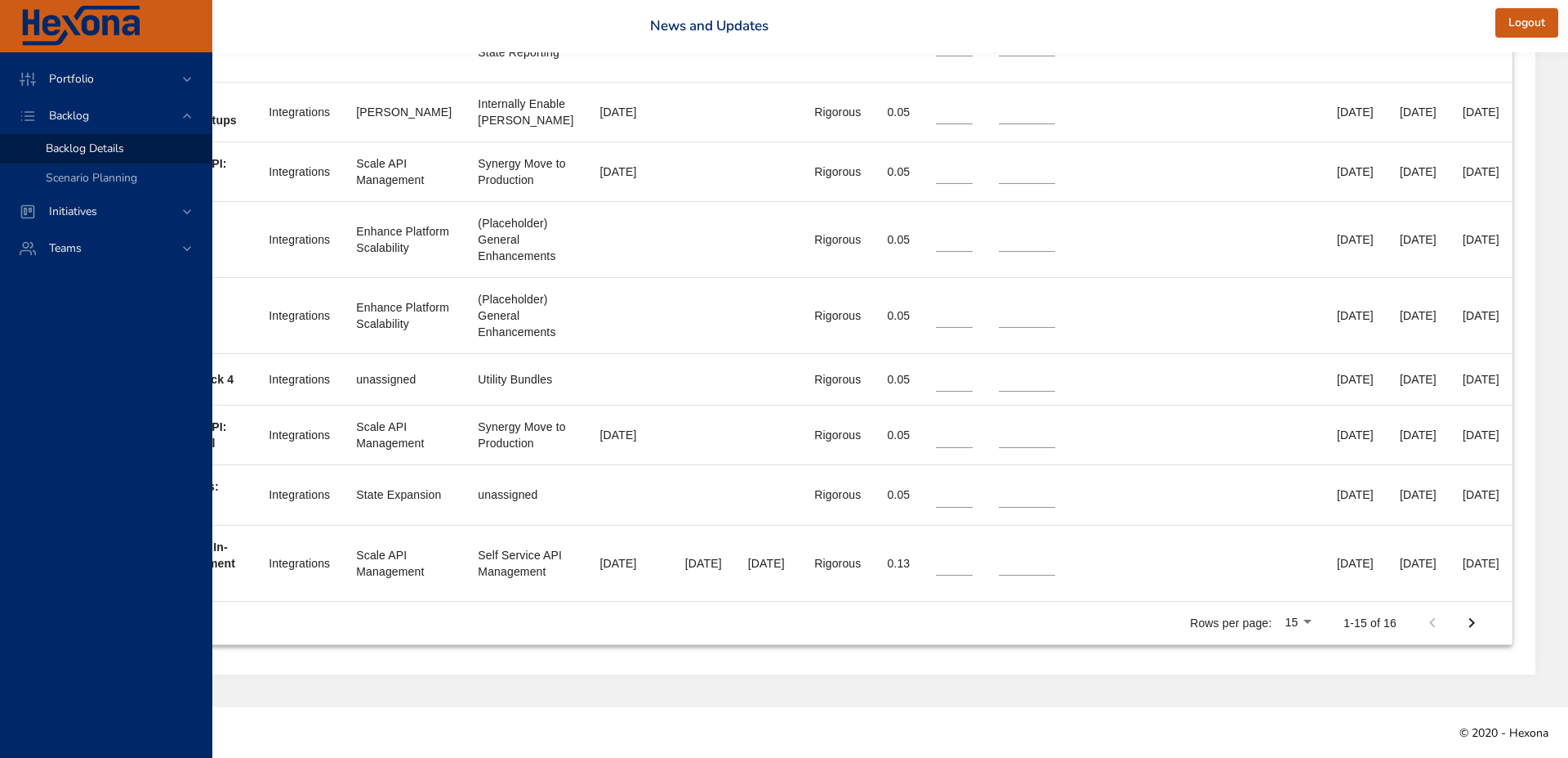
scroll to position [1189, 567]
click at [1299, 651] on li "100" at bounding box center [1302, 659] width 48 height 30
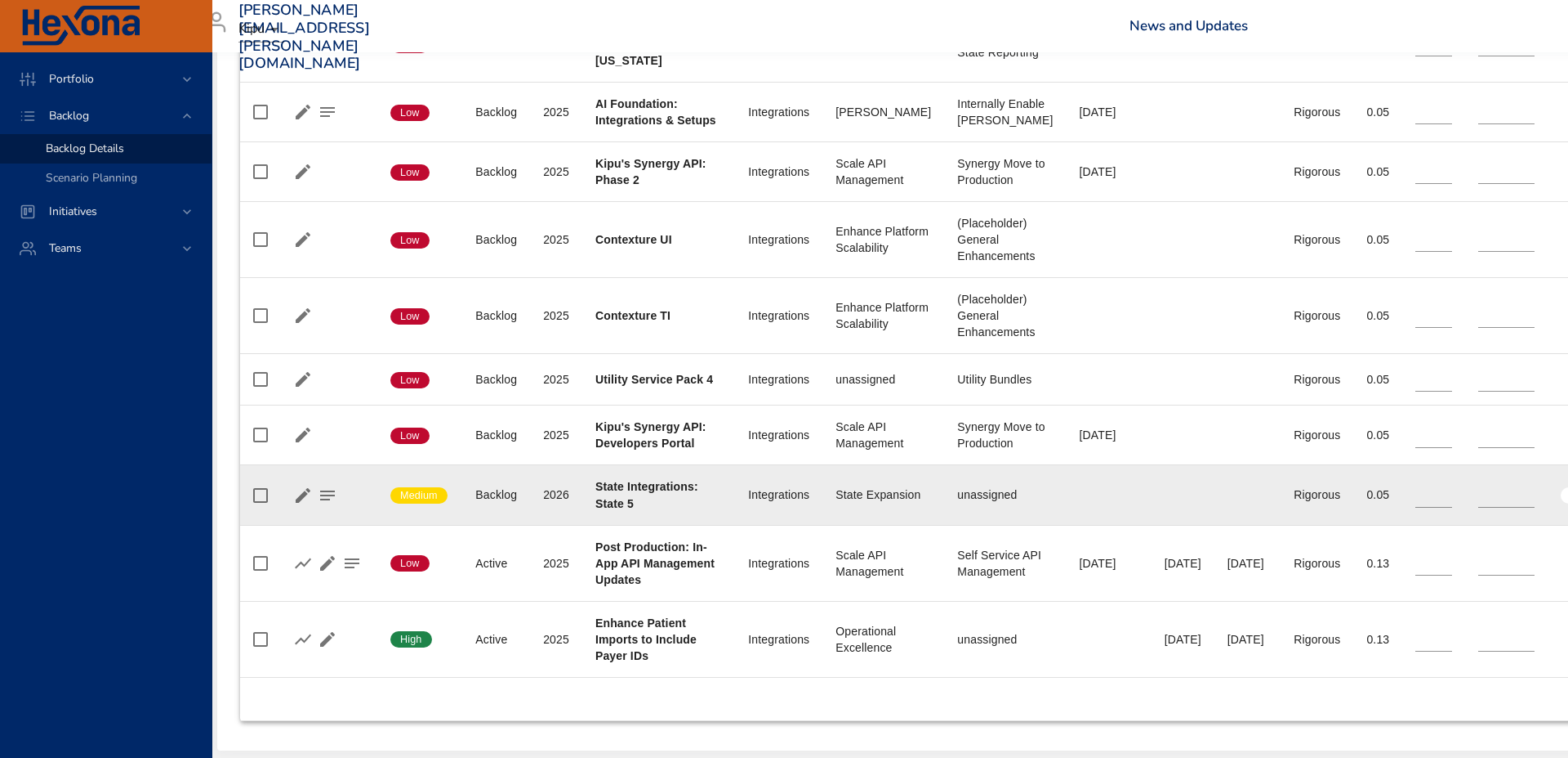
scroll to position [1189, 0]
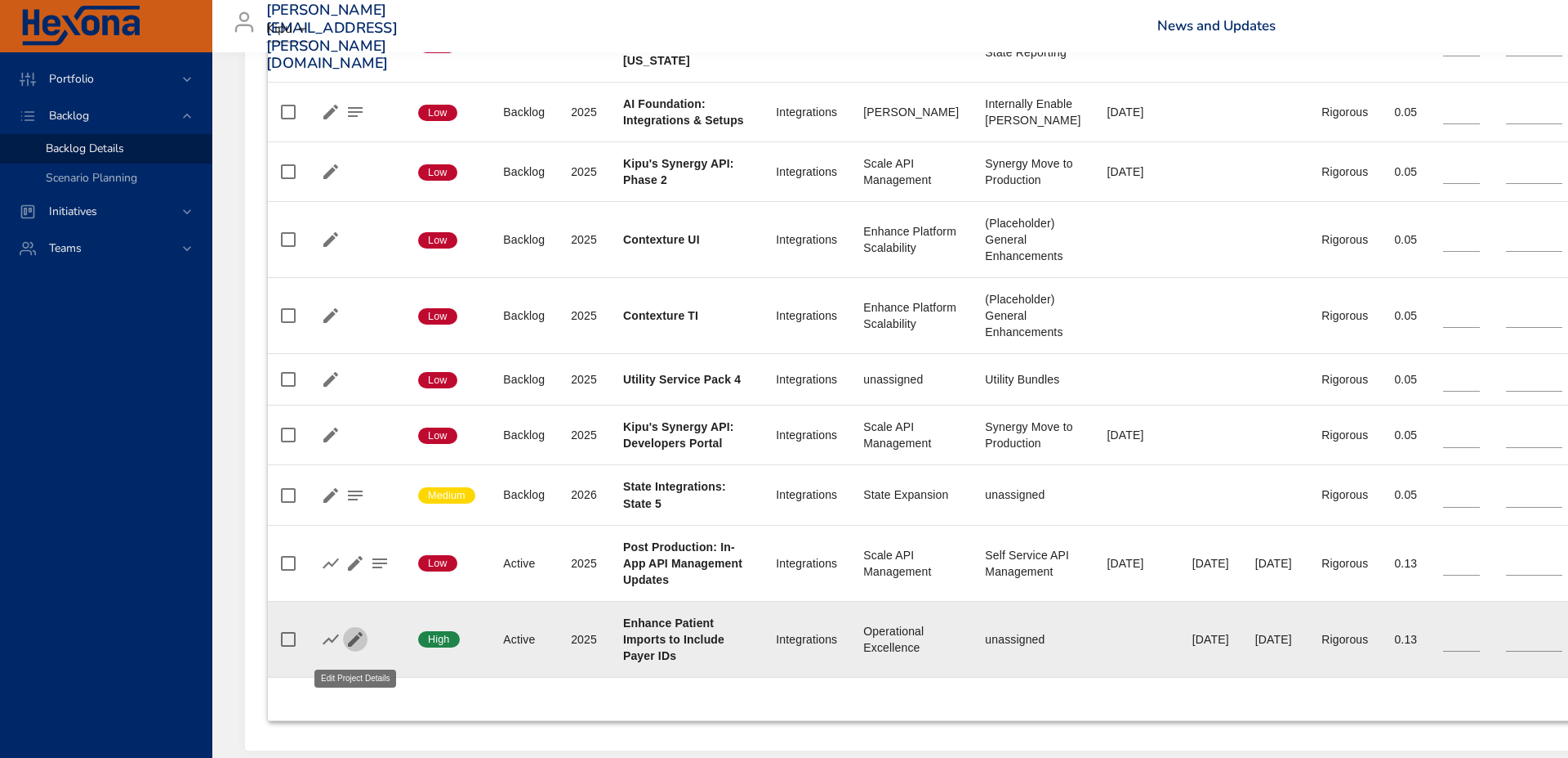
click at [361, 645] on icon "button" at bounding box center [355, 639] width 19 height 19
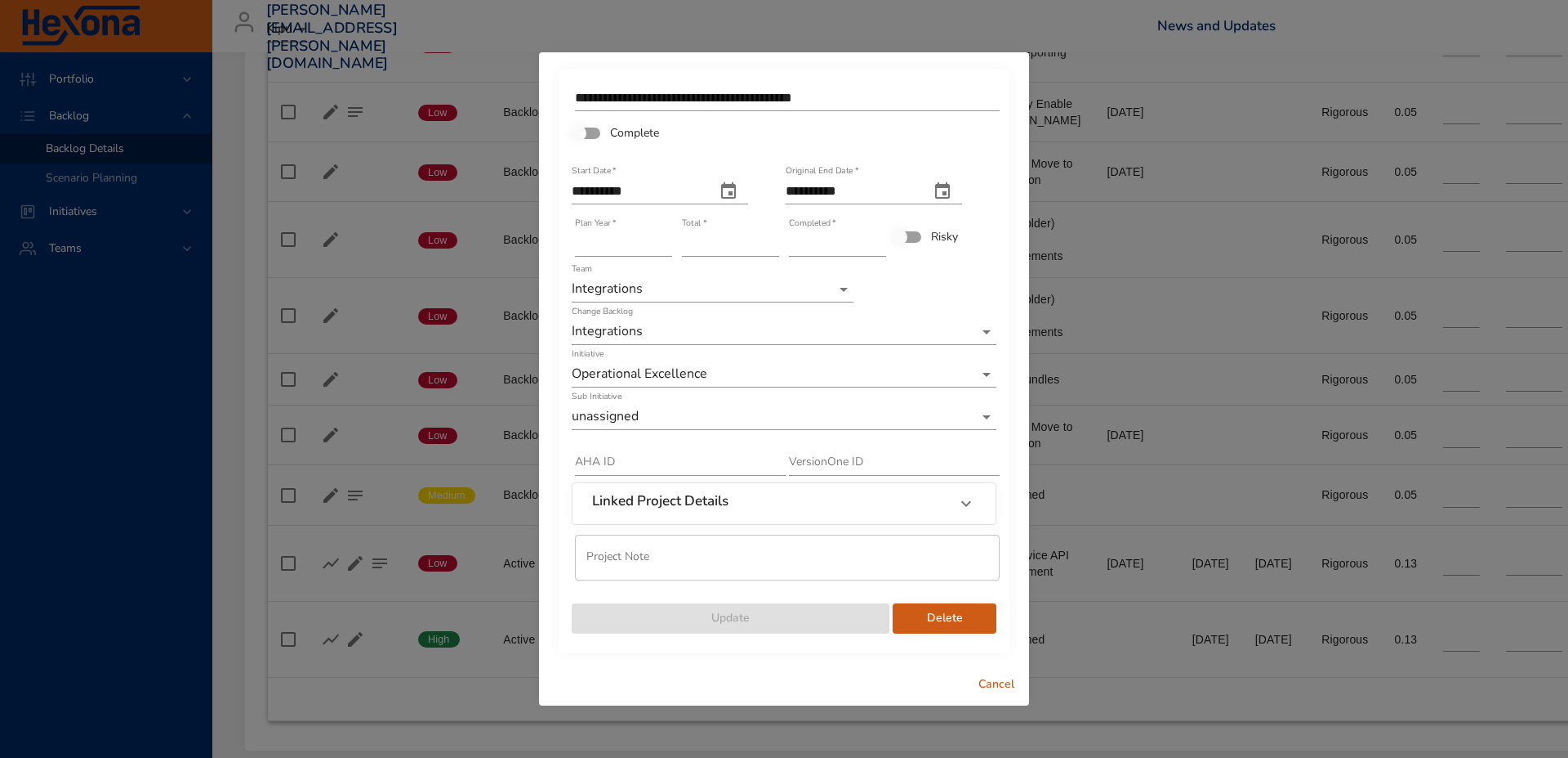
click at [999, 684] on span "Cancel" at bounding box center [996, 684] width 39 height 20
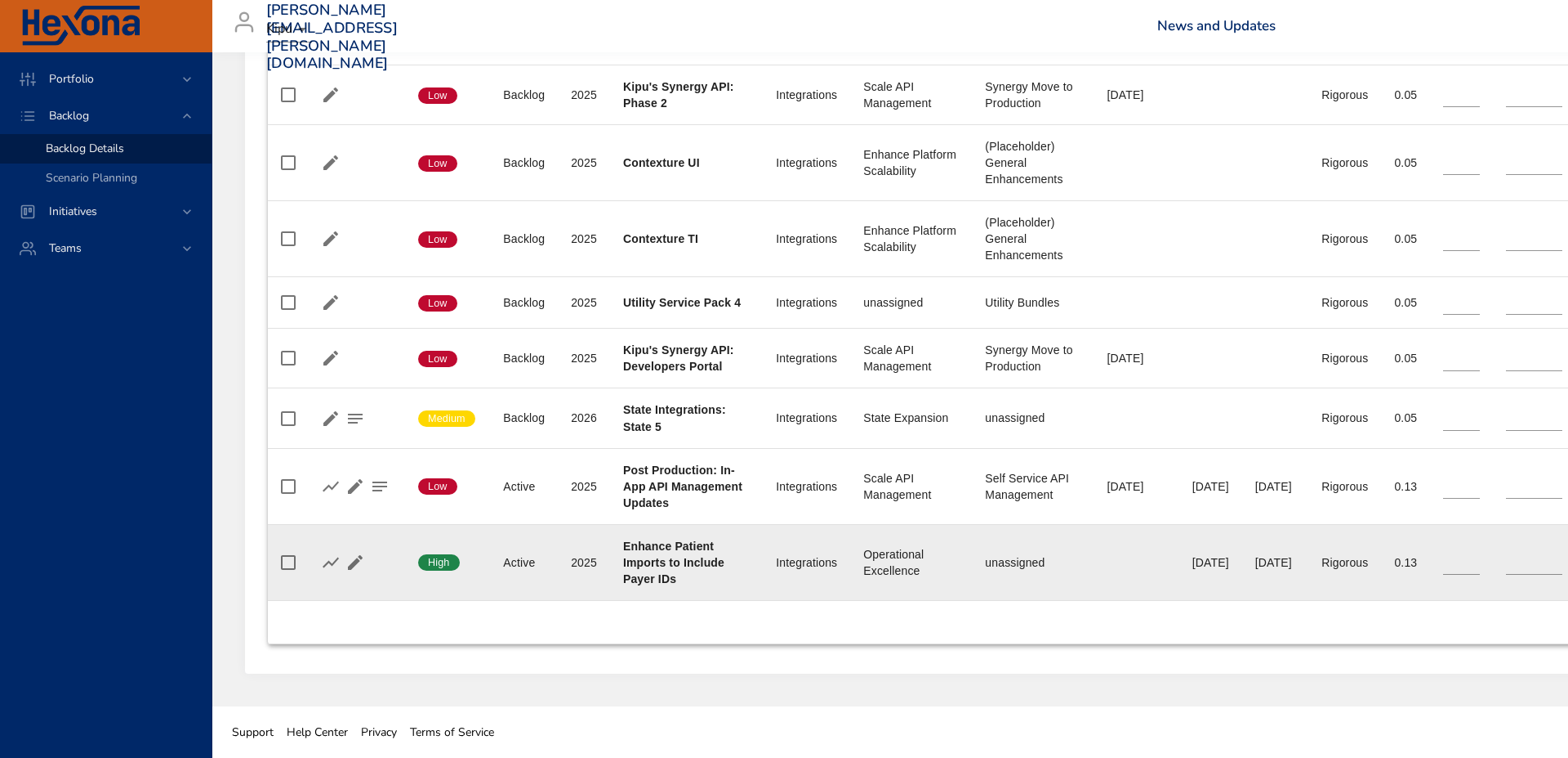
scroll to position [1272, 0]
click at [355, 562] on icon "button" at bounding box center [354, 562] width 14 height 14
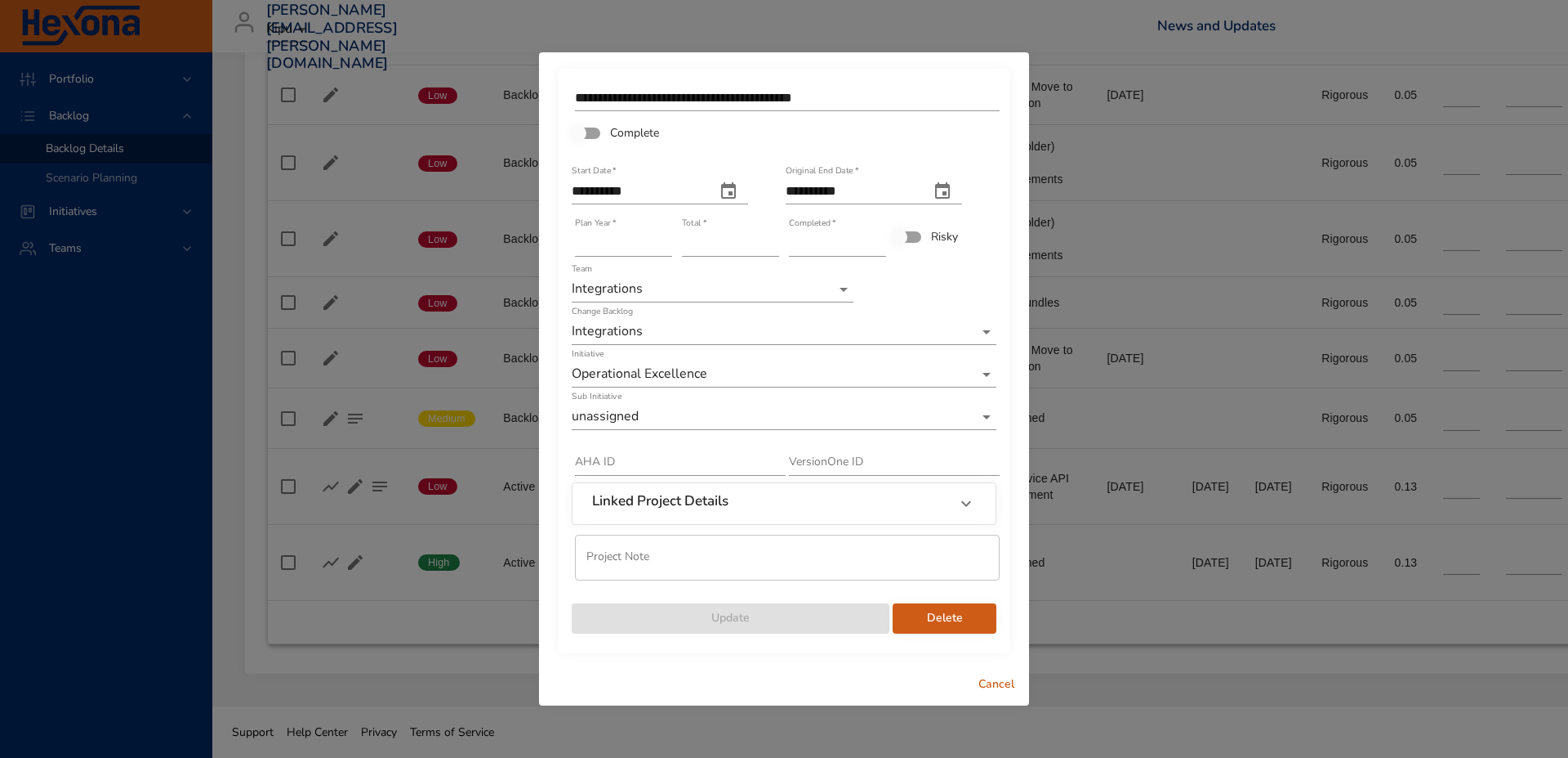
click at [654, 184] on input "**********" at bounding box center [637, 191] width 131 height 26
click at [738, 196] on icon "start date" at bounding box center [729, 191] width 19 height 19
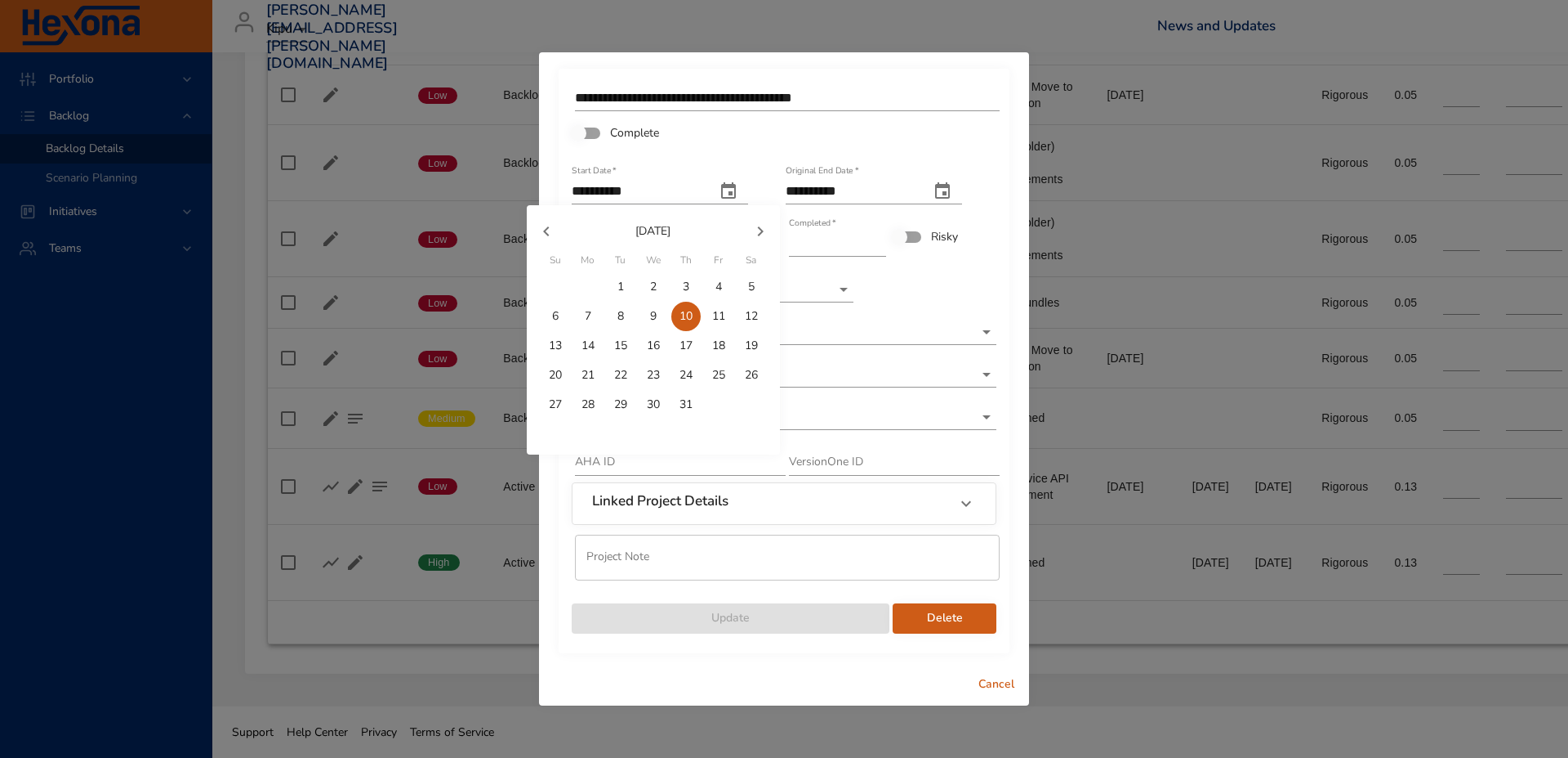
click at [761, 231] on icon "button" at bounding box center [760, 231] width 6 height 10
click at [656, 397] on p "27" at bounding box center [654, 405] width 13 height 16
type input "**********"
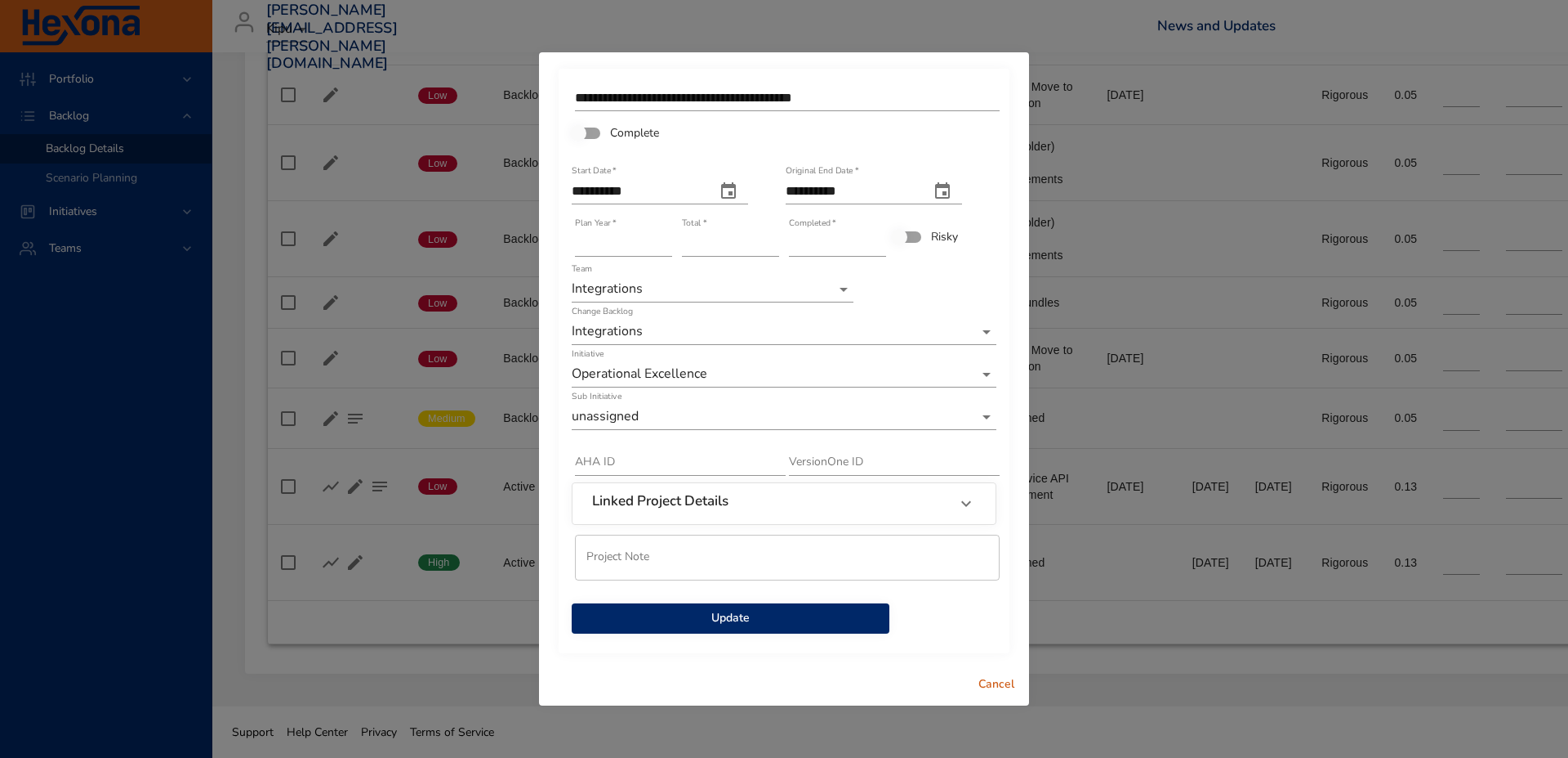
click at [736, 504] on div "Linked Project Details" at bounding box center [769, 504] width 354 height 21
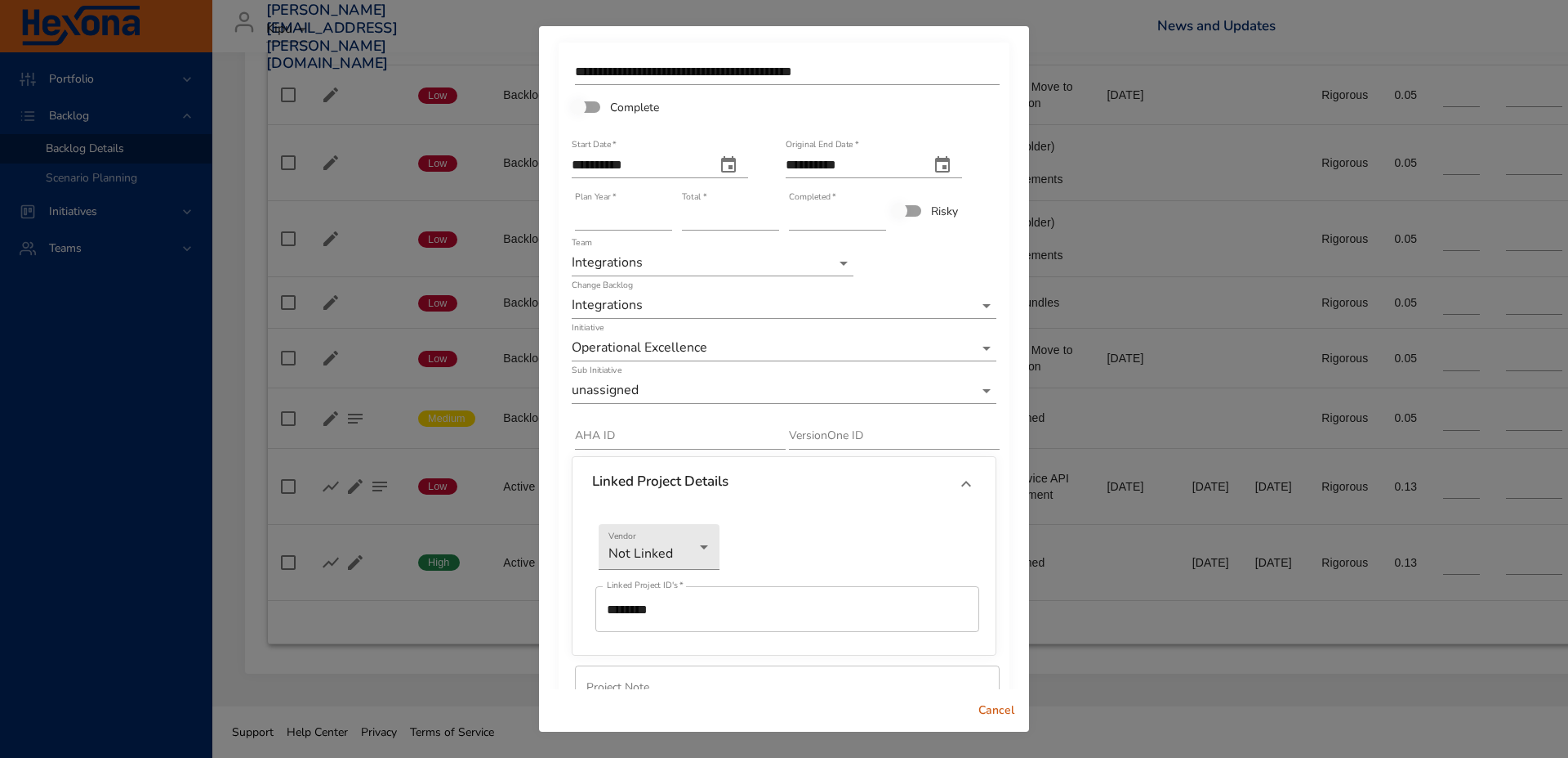
click at [755, 484] on div "Linked Project Details" at bounding box center [769, 484] width 354 height 21
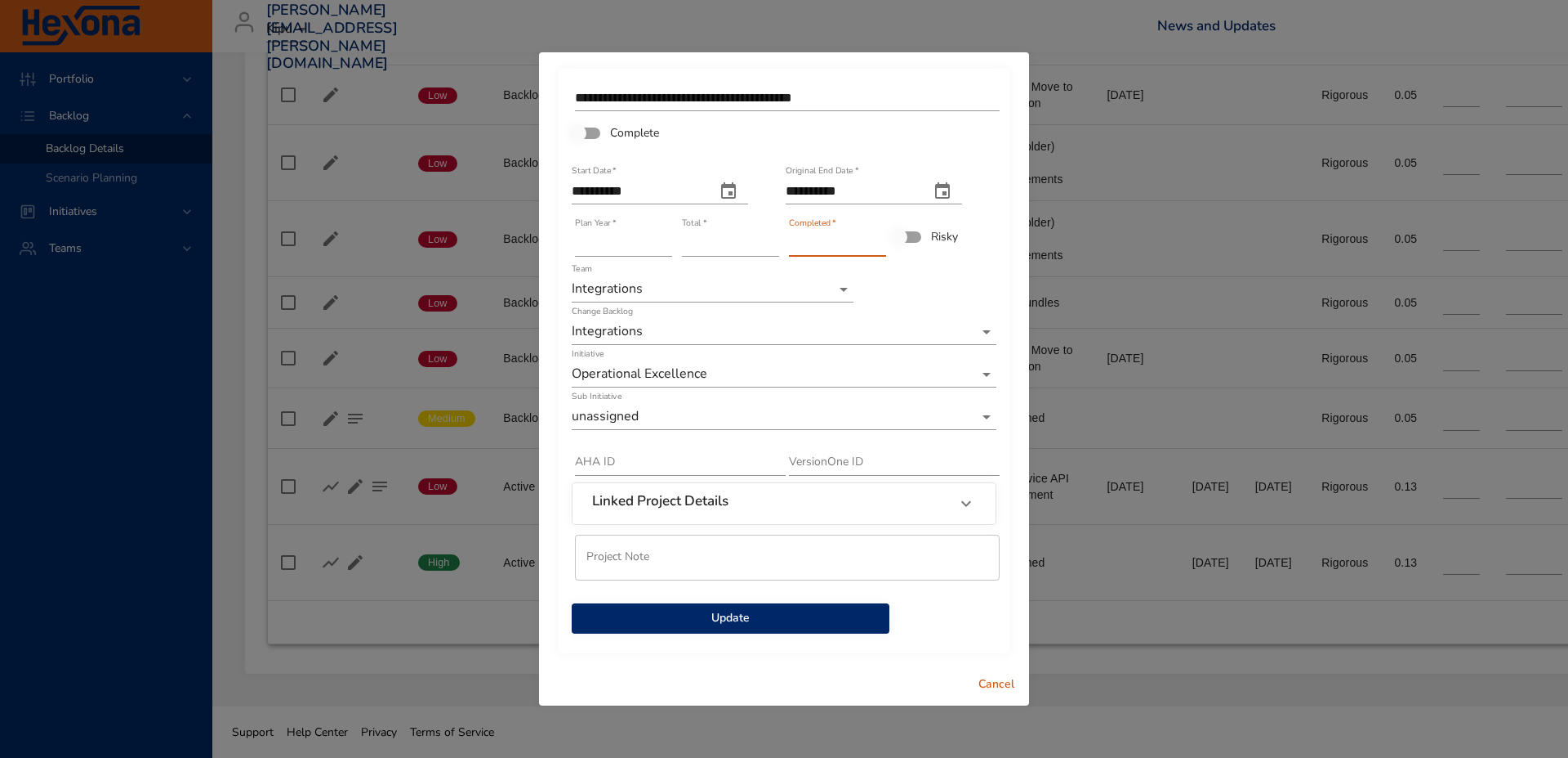
drag, startPoint x: 833, startPoint y: 247, endPoint x: 732, endPoint y: 240, distance: 101.2
click at [732, 240] on div "**********" at bounding box center [784, 357] width 428 height 555
type input "*"
click at [639, 468] on input "text" at bounding box center [680, 462] width 211 height 26
type input "********"
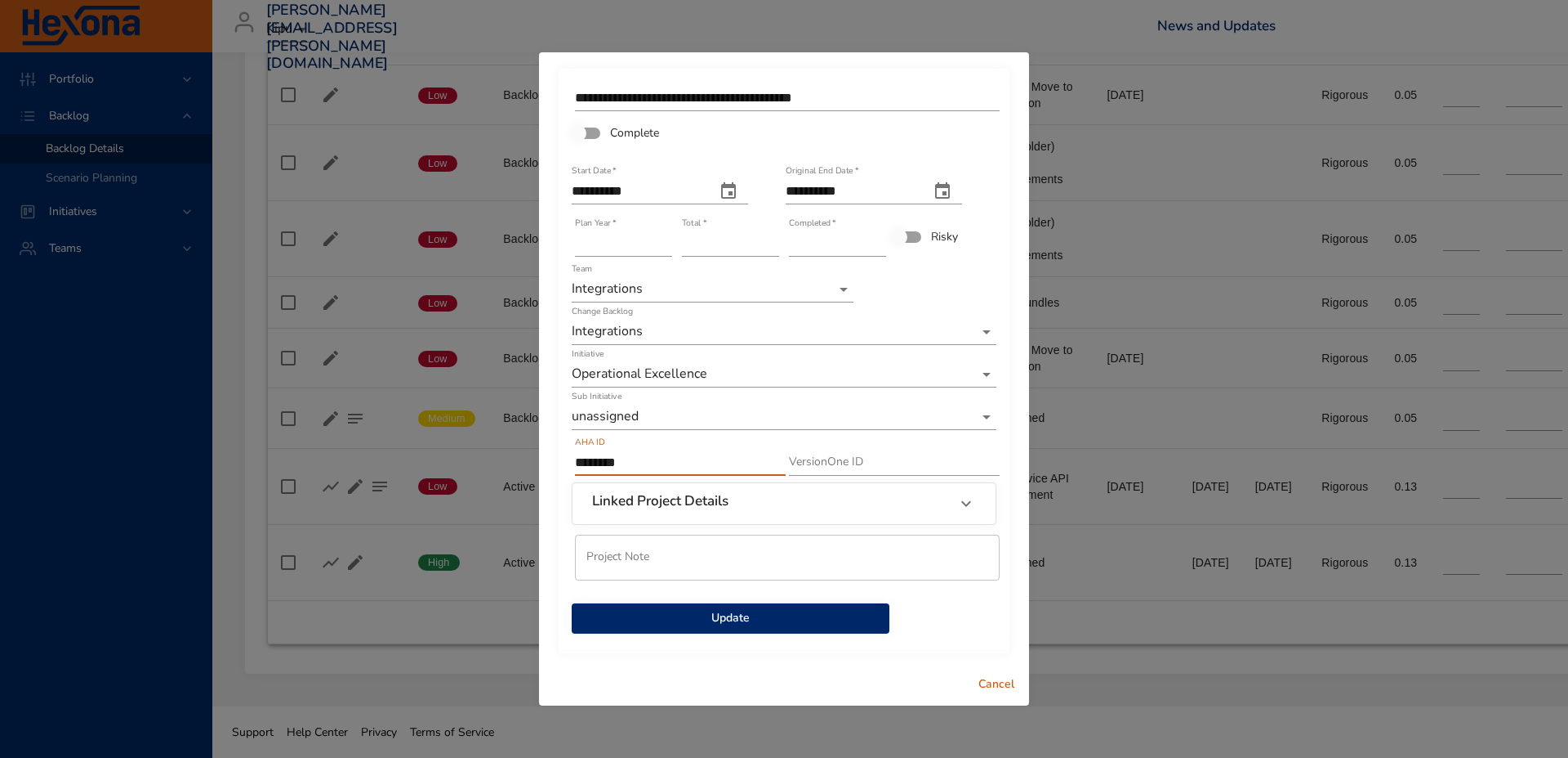
click at [748, 628] on span "Update" at bounding box center [731, 617] width 292 height 20
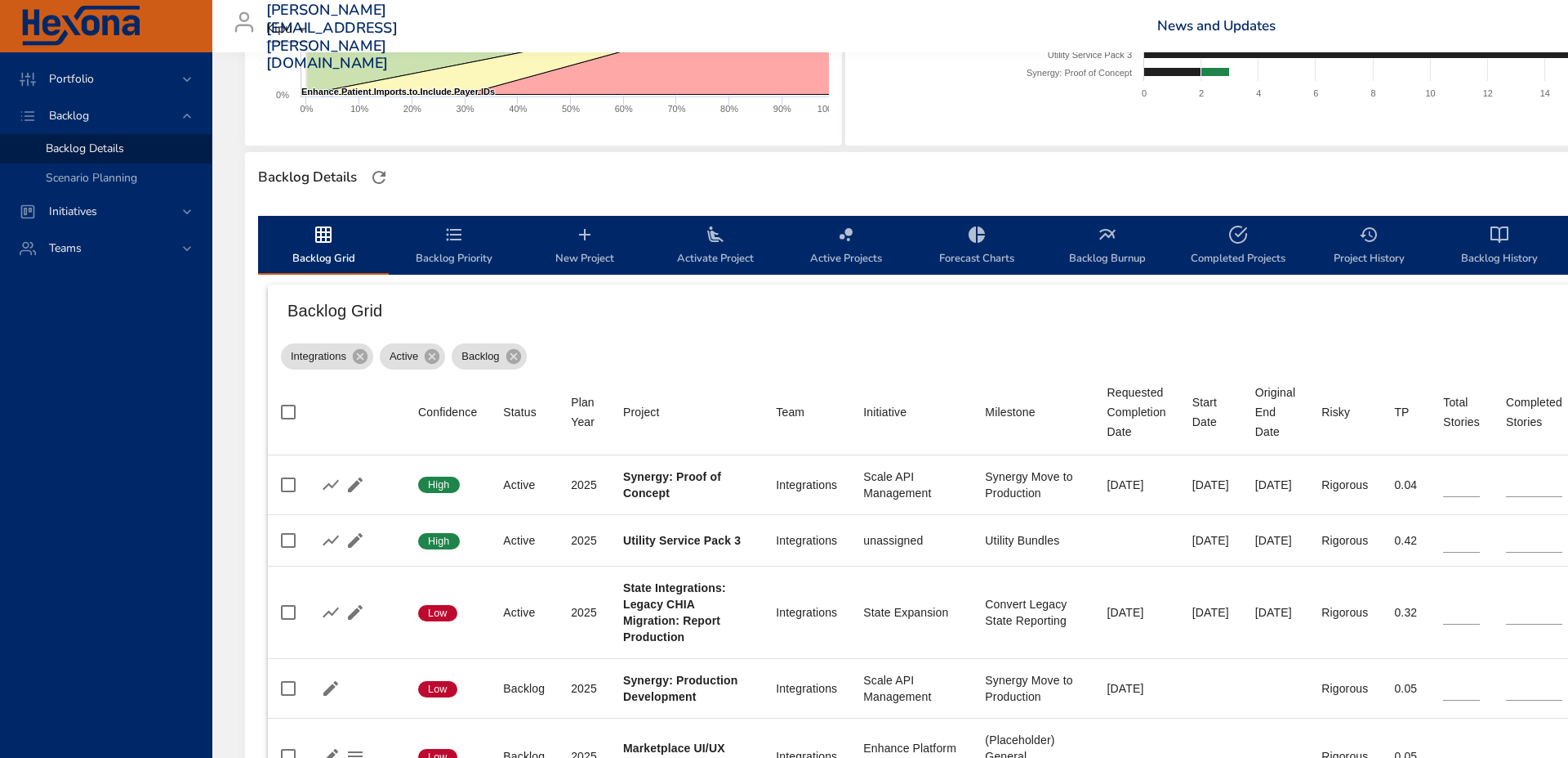
scroll to position [329, 0]
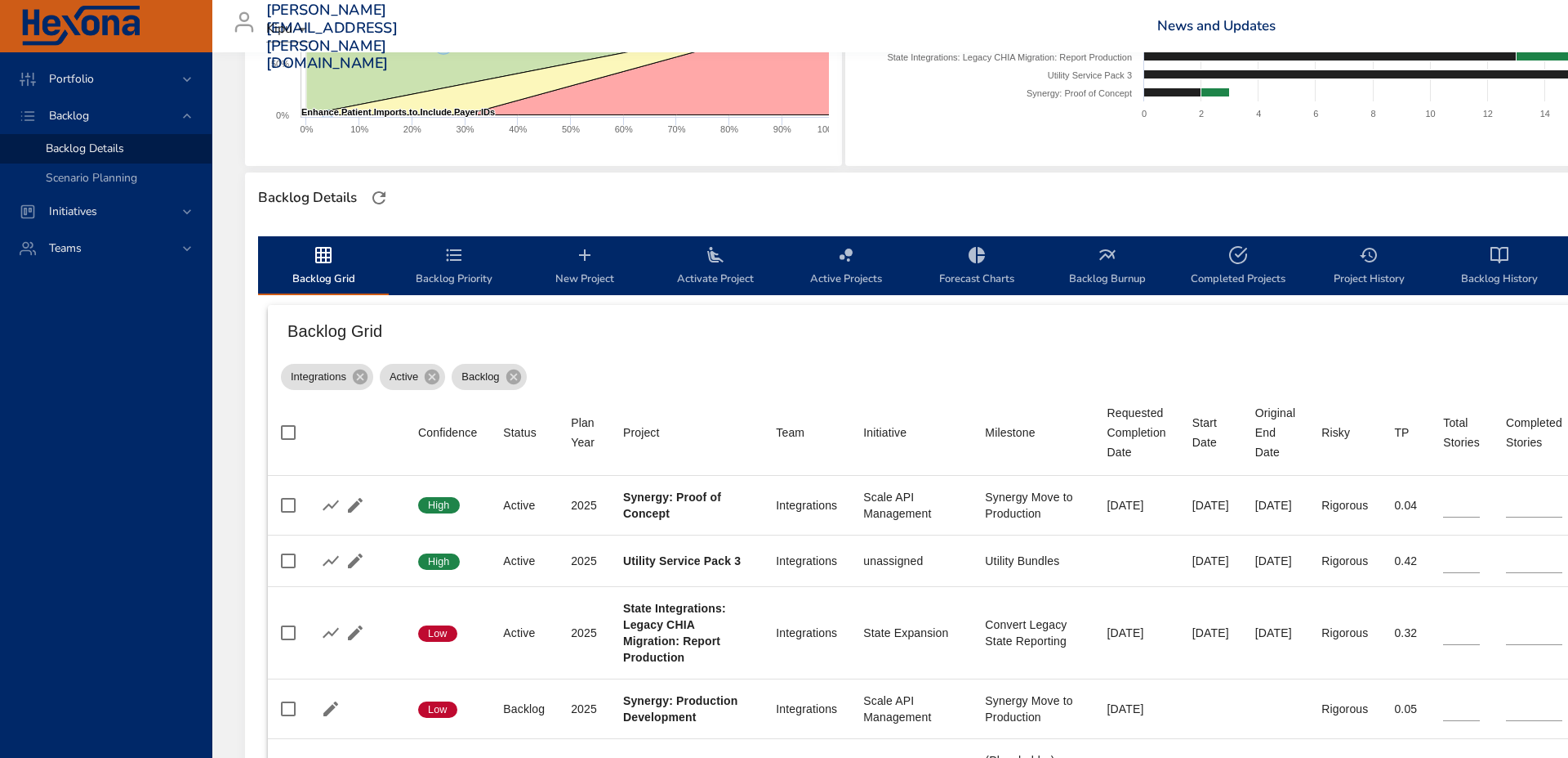
click at [585, 260] on icon "backlog-tab" at bounding box center [585, 255] width 12 height 12
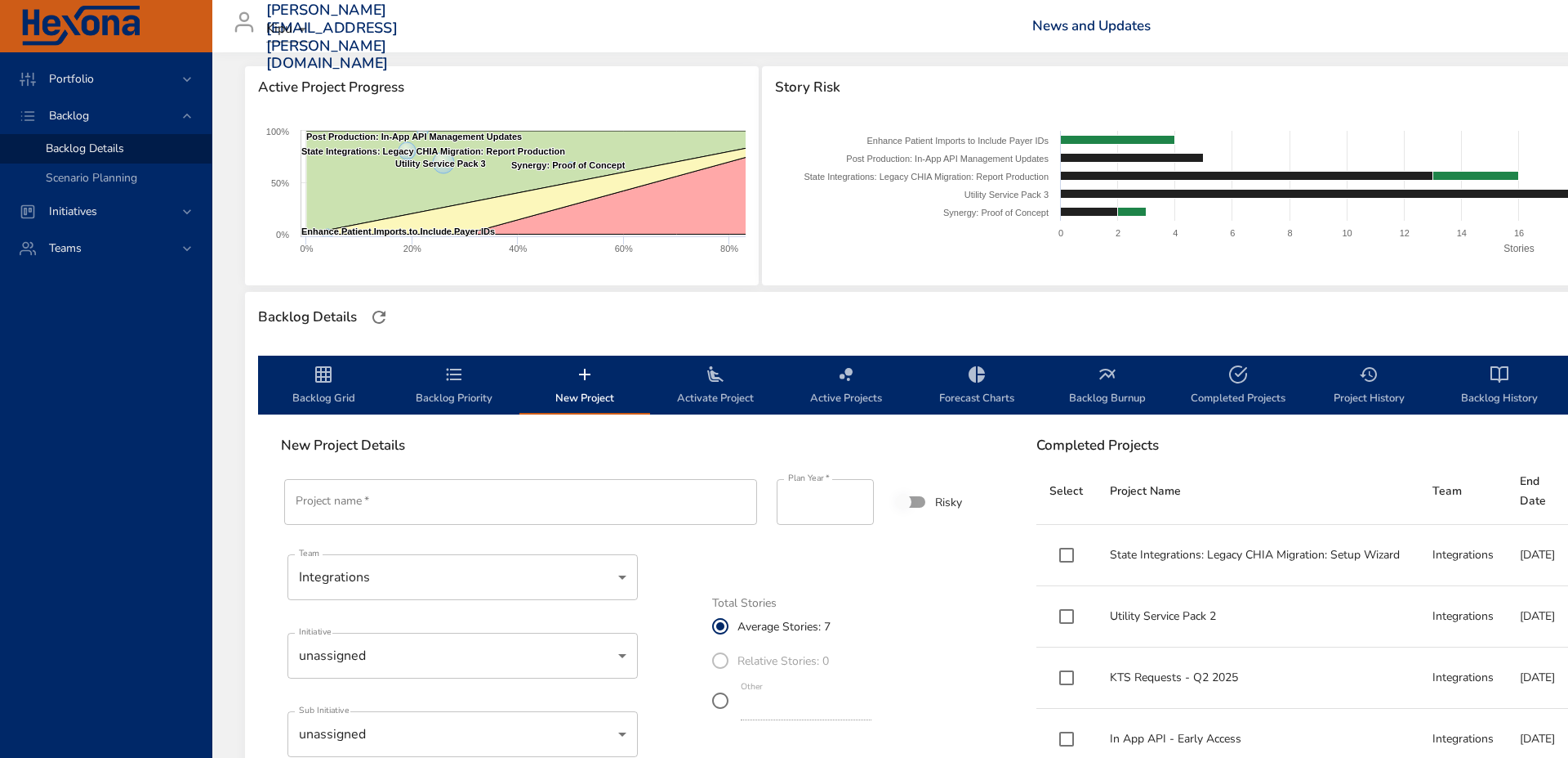
scroll to position [209, 0]
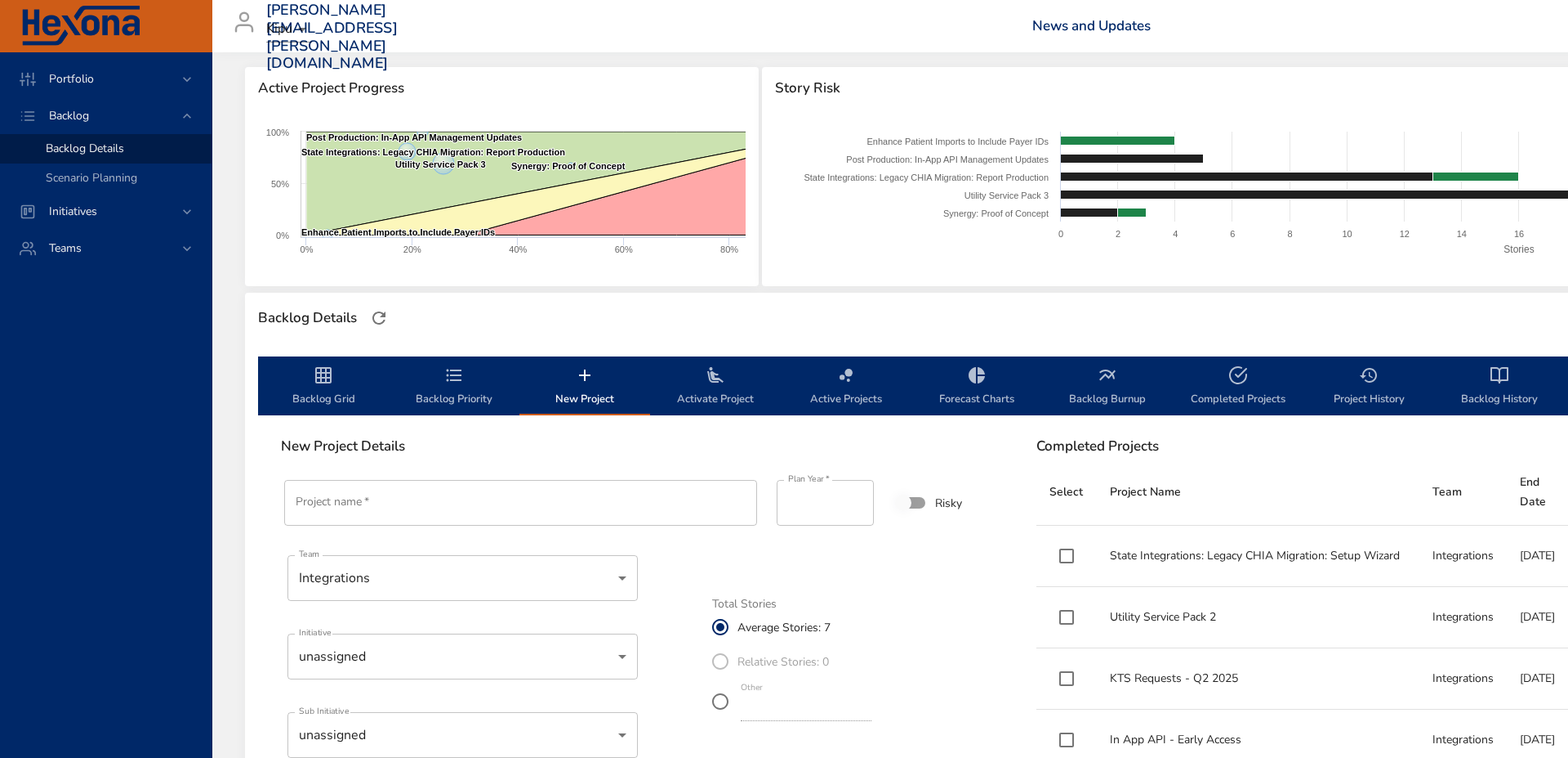
click at [318, 380] on icon "backlog-tab" at bounding box center [323, 375] width 19 height 19
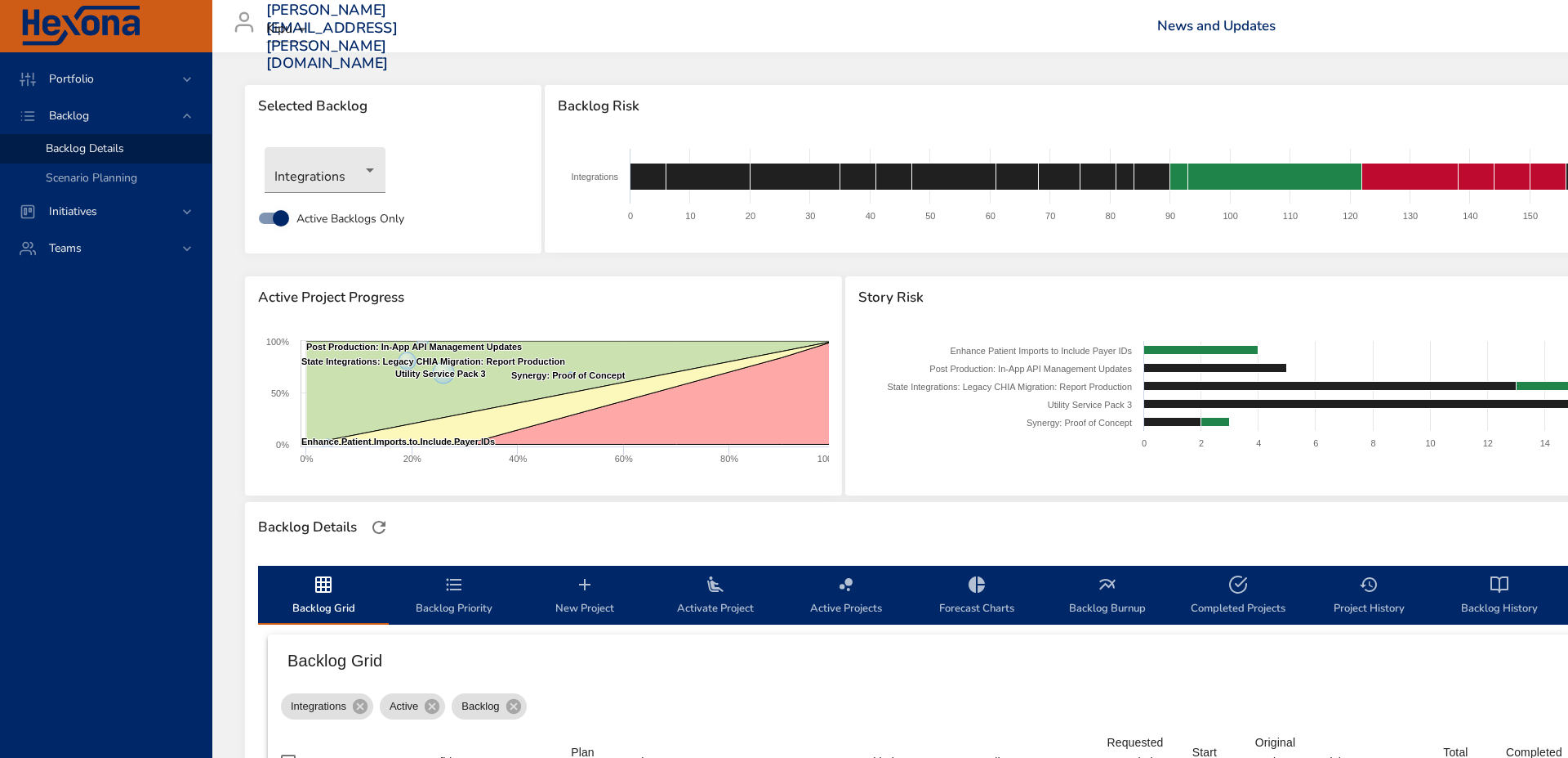
scroll to position [0, 0]
